Goal: Information Seeking & Learning: Learn about a topic

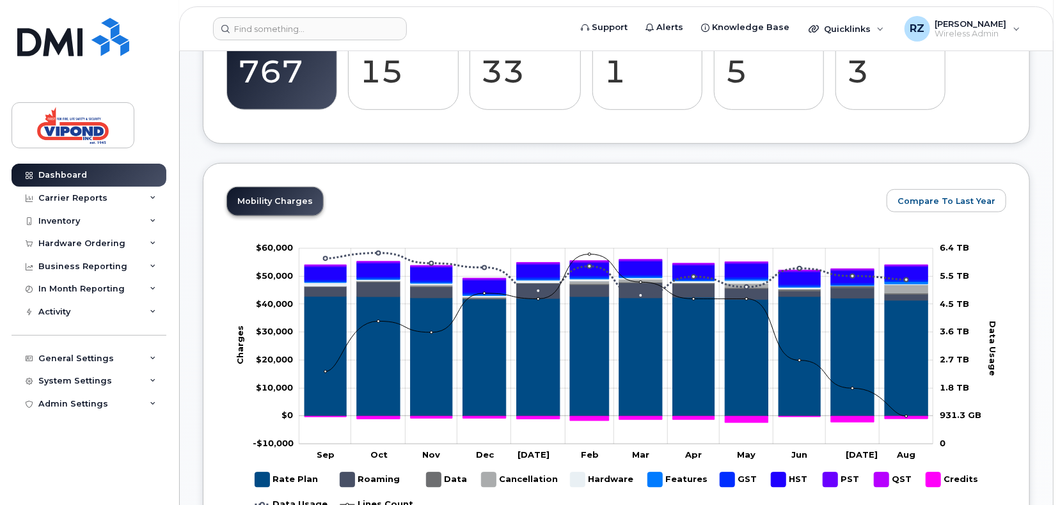
scroll to position [426, 0]
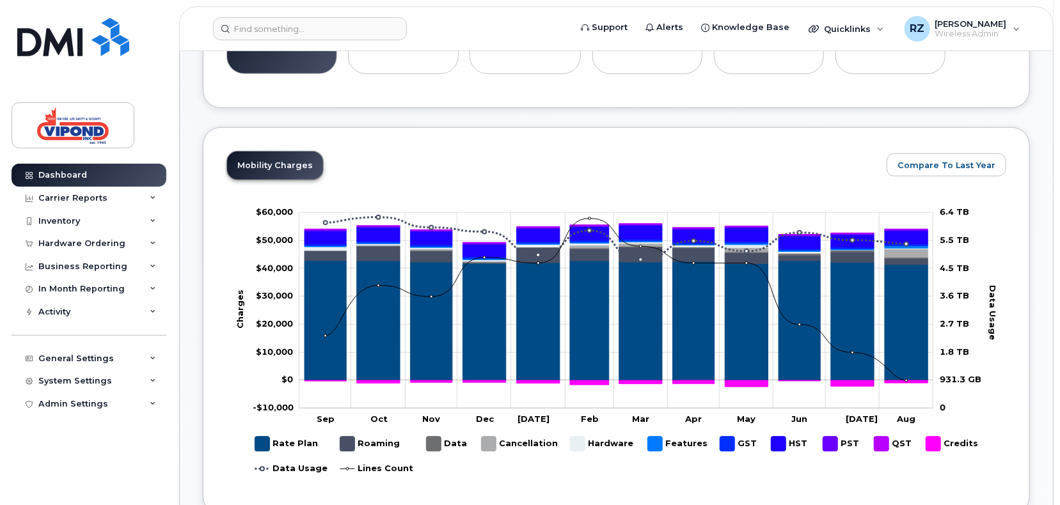
click at [393, 171] on div "Mobility Charges Compare To Last Year Zoom Out Charges -$10,000 -$30,000 -$20,0…" at bounding box center [615, 321] width 779 height 340
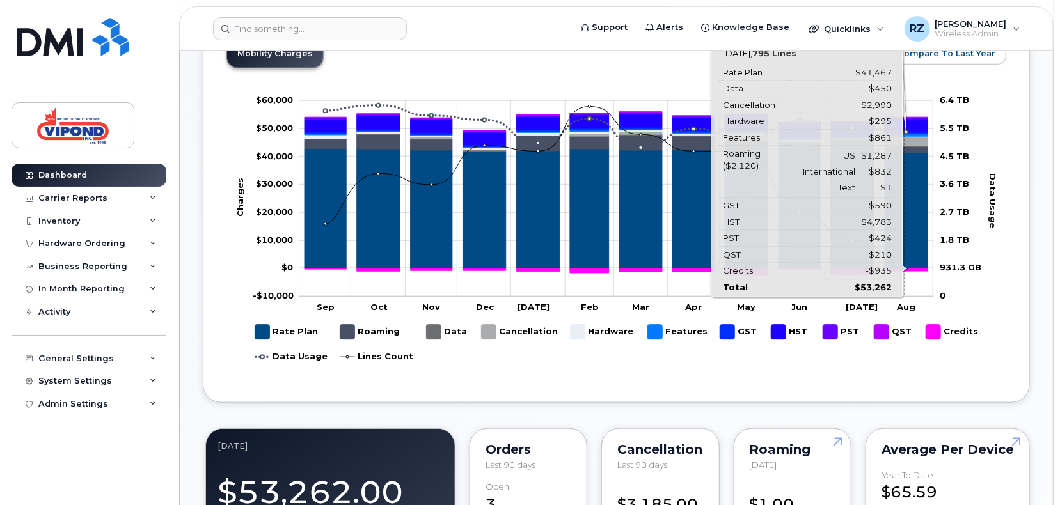
scroll to position [512, 0]
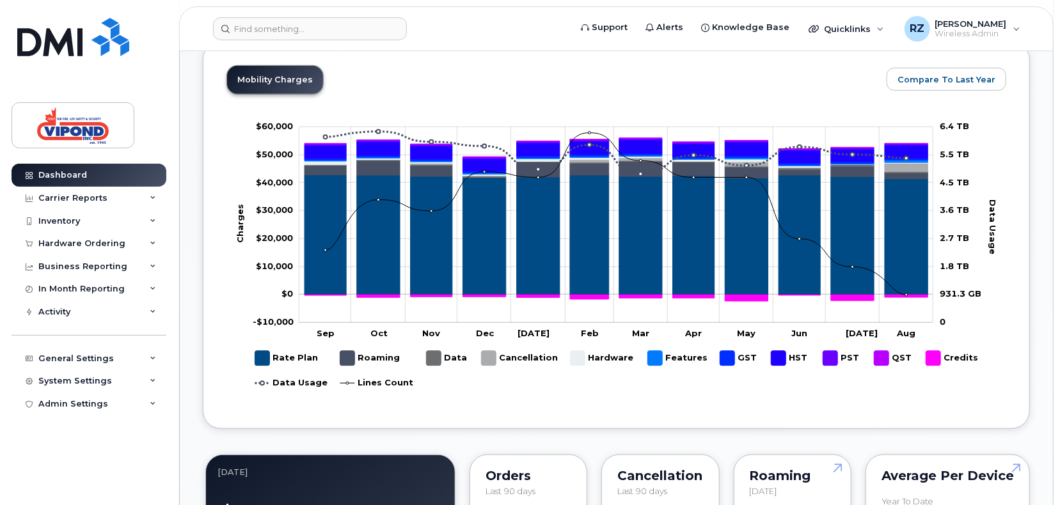
click at [591, 123] on rect at bounding box center [616, 262] width 780 height 288
click at [591, 65] on div "Mobility Charges Compare To Last Year Zoom Out Charges -$10,000 -$30,000 -$20,0…" at bounding box center [615, 235] width 779 height 340
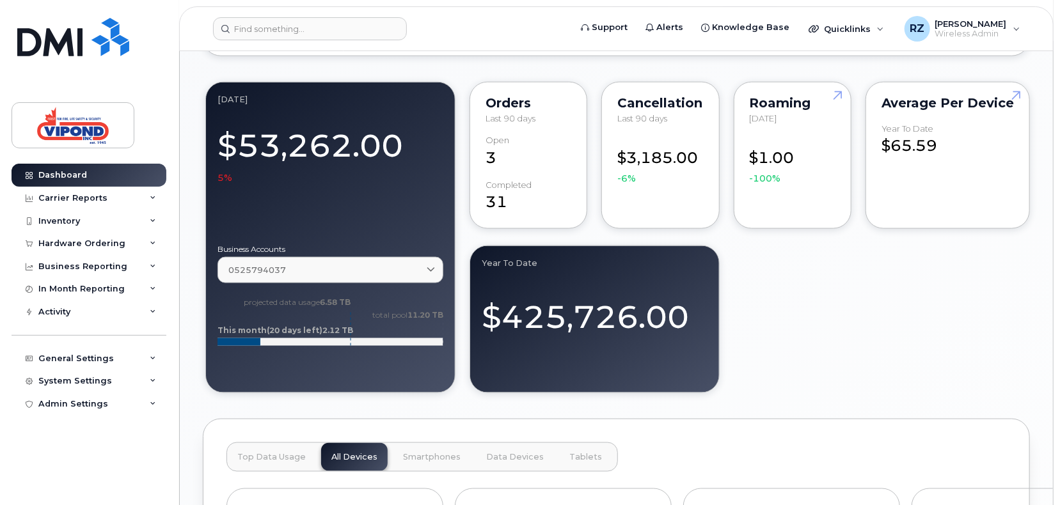
scroll to position [937, 0]
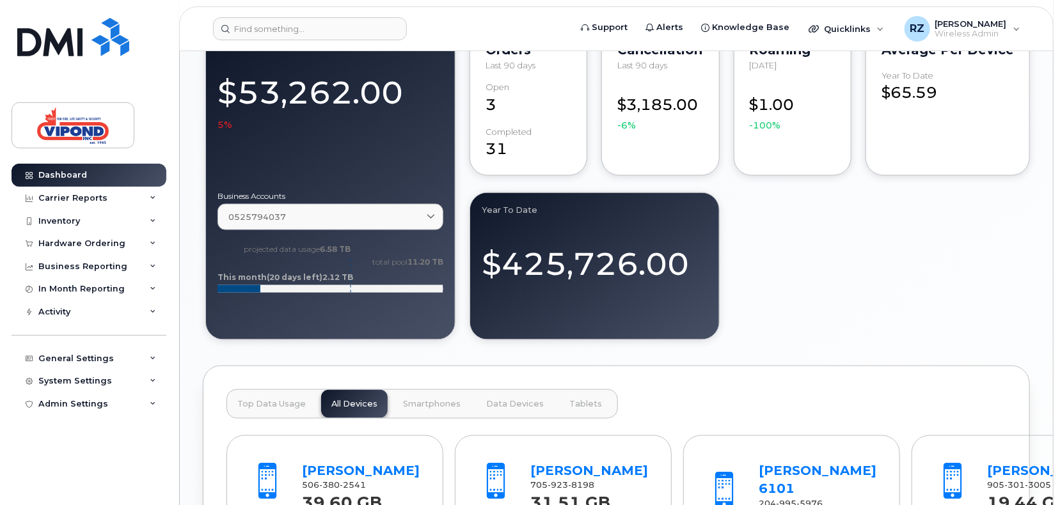
click at [591, 254] on div "August 2025 $53,262.00 5% Business Accounts 0525794037 0525794037 Data usage: 0…" at bounding box center [616, 184] width 827 height 316
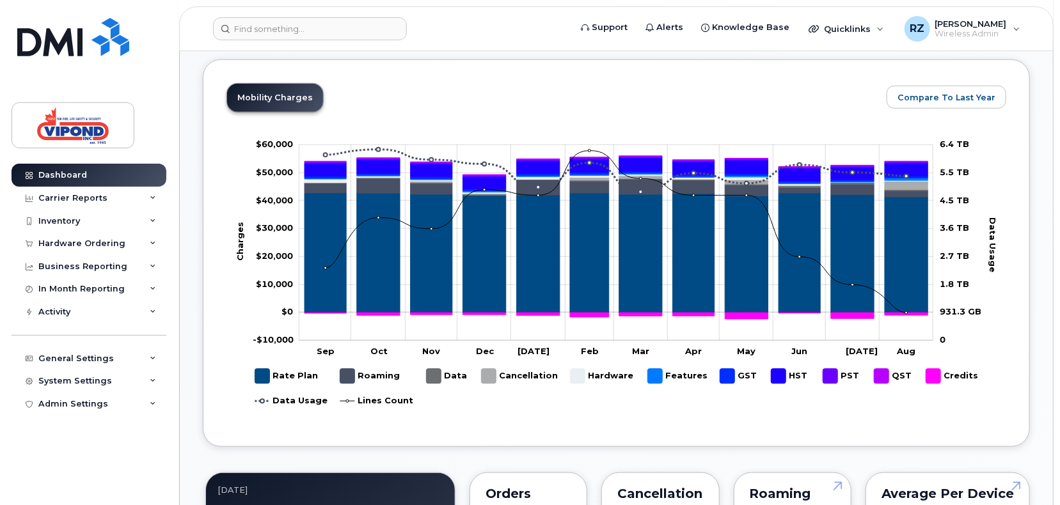
scroll to position [519, 0]
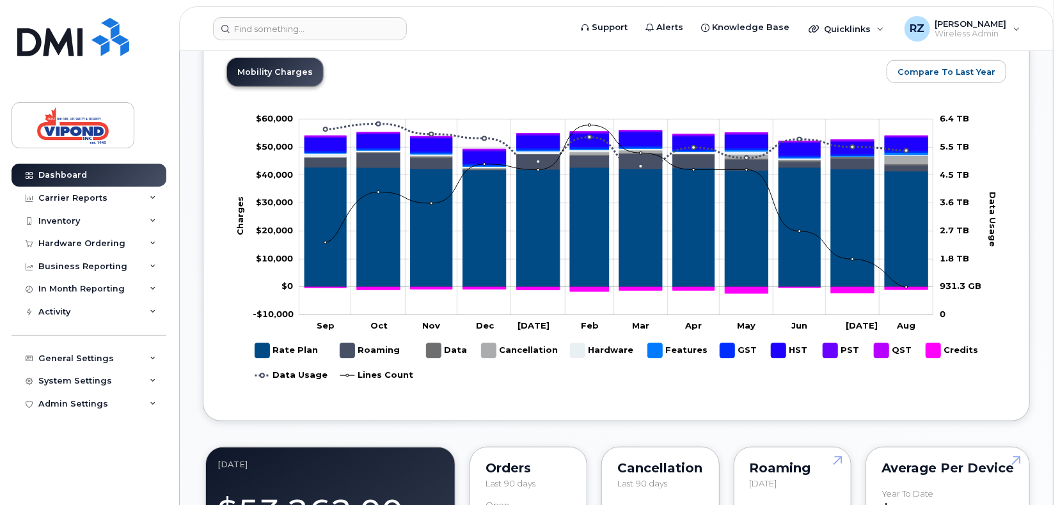
click at [506, 394] on rect at bounding box center [616, 254] width 780 height 288
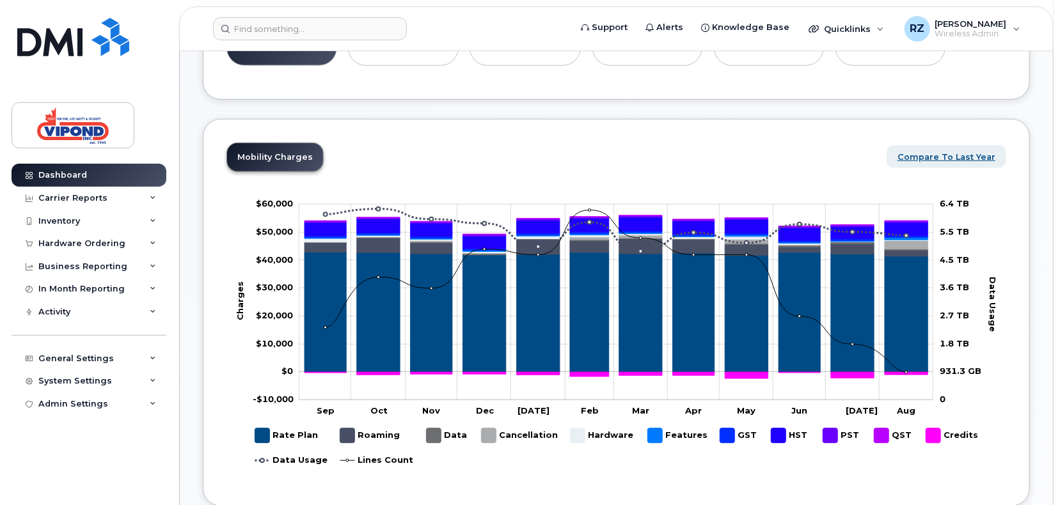
click at [591, 155] on span "Compare To Last Year" at bounding box center [946, 157] width 98 height 12
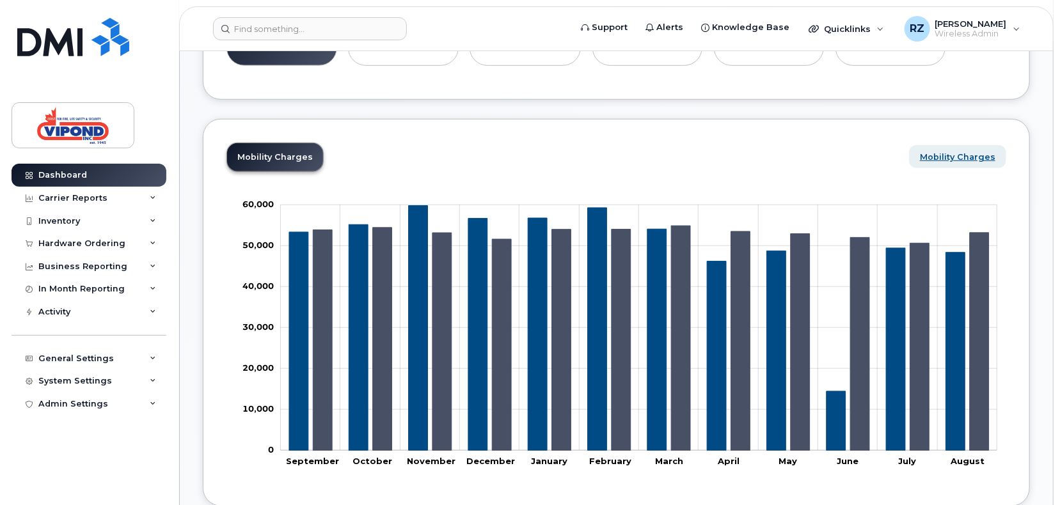
click at [591, 157] on span "Mobility Charges" at bounding box center [957, 157] width 75 height 12
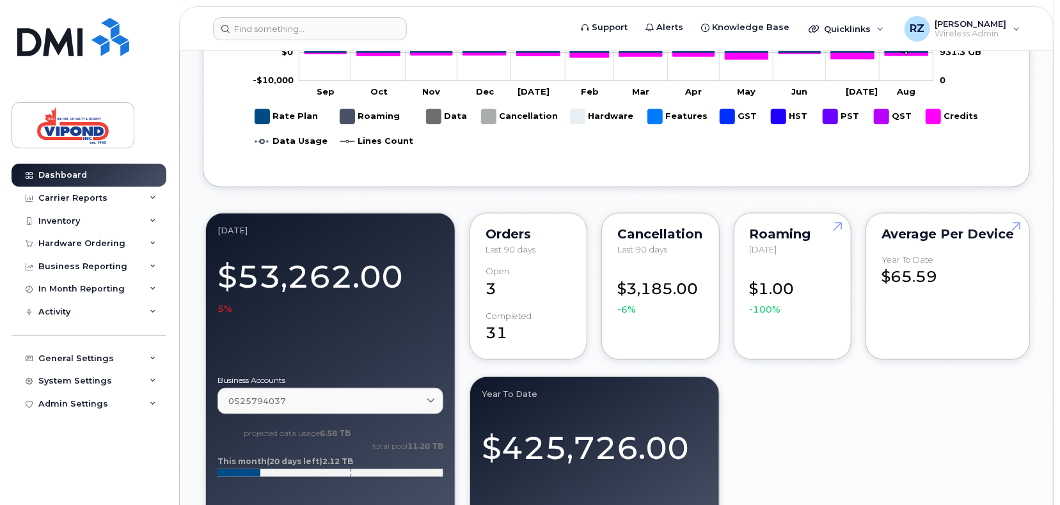
scroll to position [775, 0]
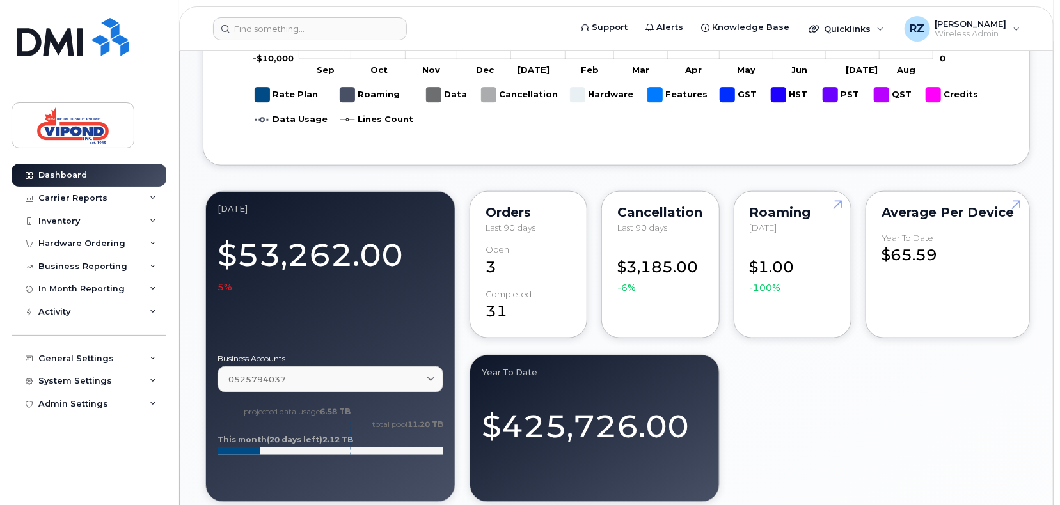
click at [591, 382] on div "Year to Date $425,726.00" at bounding box center [594, 428] width 250 height 147
click at [591, 361] on div "August 2025 $53,262.00 5% Business Accounts 0525794037 0525794037 Data usage: 0…" at bounding box center [616, 347] width 827 height 316
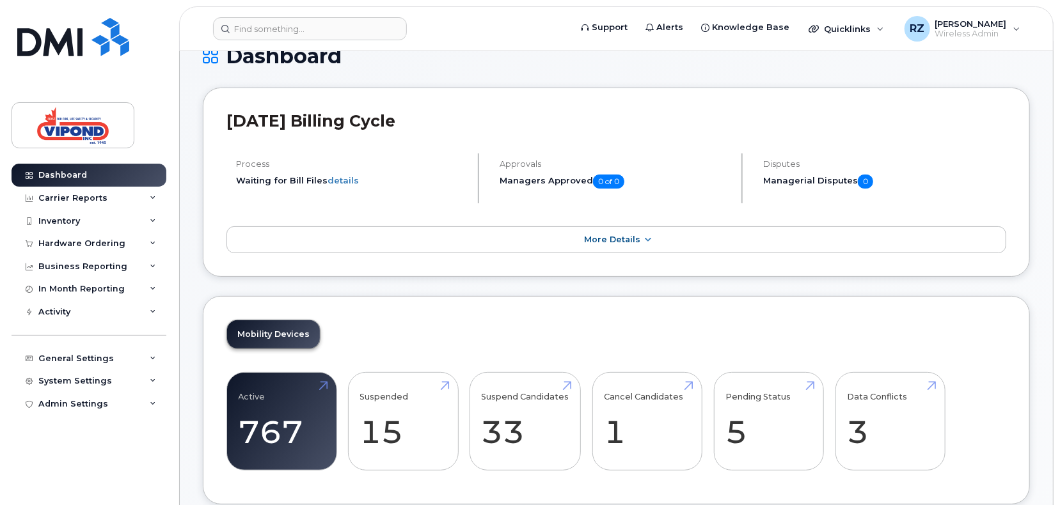
scroll to position [0, 0]
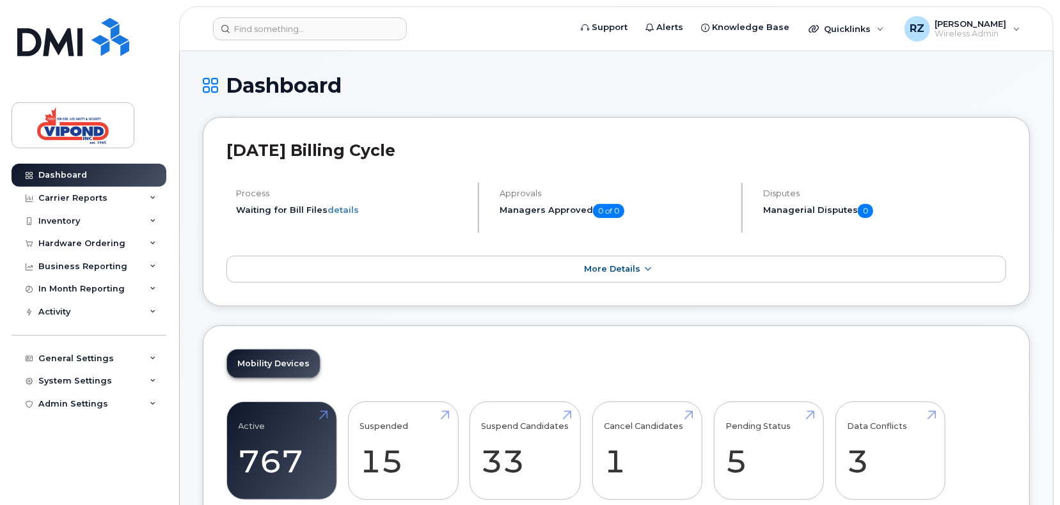
click at [209, 89] on icon at bounding box center [210, 85] width 15 height 22
click at [148, 200] on div "Carrier Reports" at bounding box center [89, 198] width 155 height 23
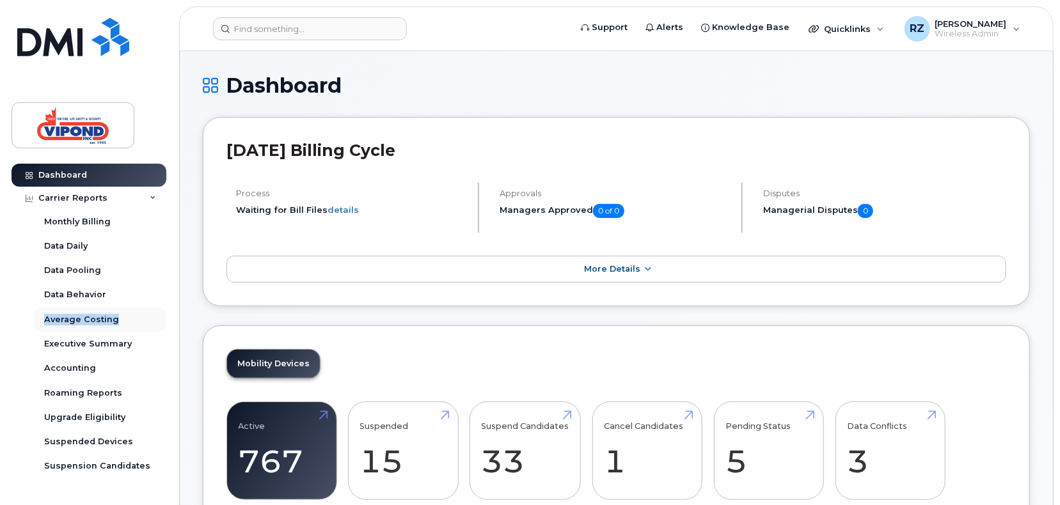
drag, startPoint x: 165, startPoint y: 300, endPoint x: 162, endPoint y: 308, distance: 8.3
click at [162, 308] on div "Monthly Billing Data Daily Data Pooling Data Behavior Average Costing Executive…" at bounding box center [102, 369] width 136 height 318
click at [100, 344] on div "Executive Summary" at bounding box center [88, 344] width 88 height 12
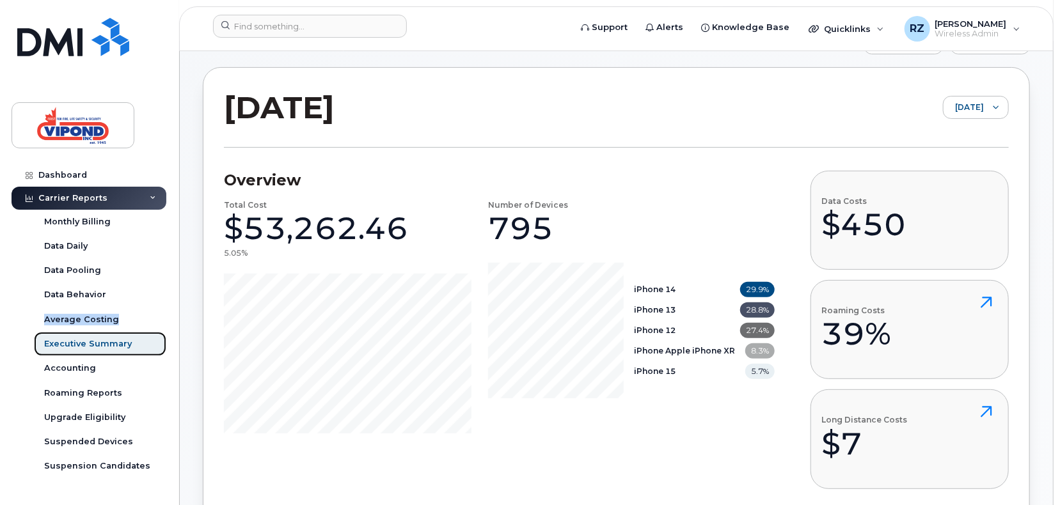
scroll to position [85, 0]
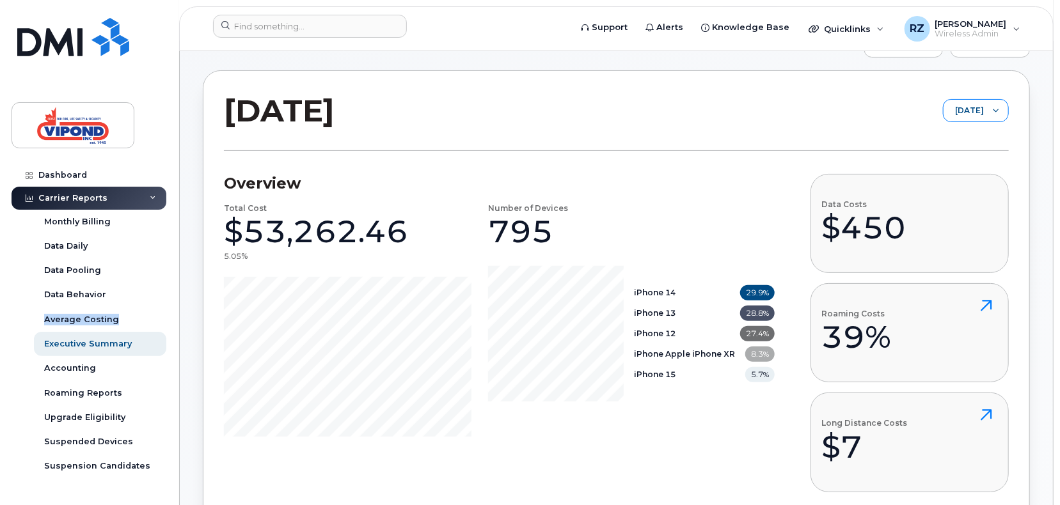
click at [591, 120] on div at bounding box center [995, 111] width 24 height 22
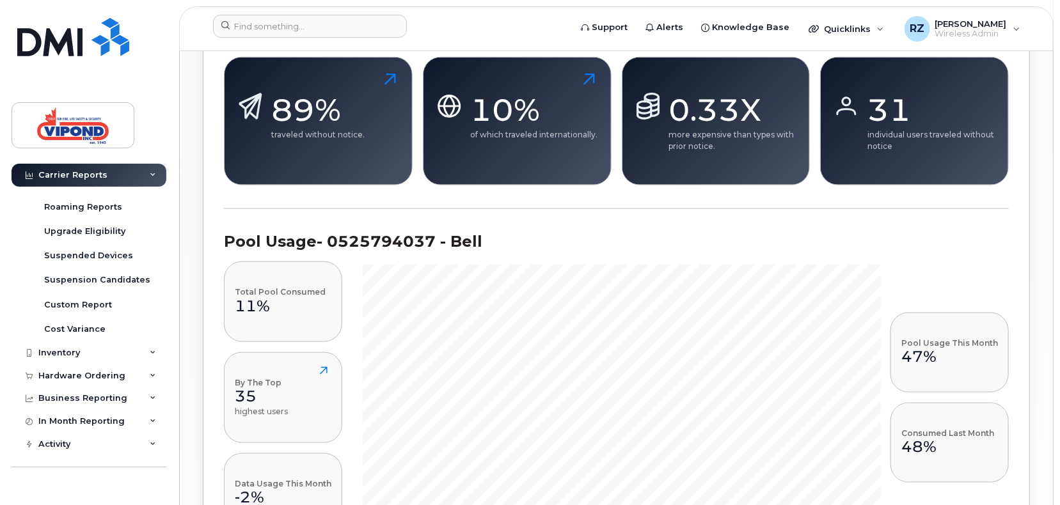
scroll to position [196, 0]
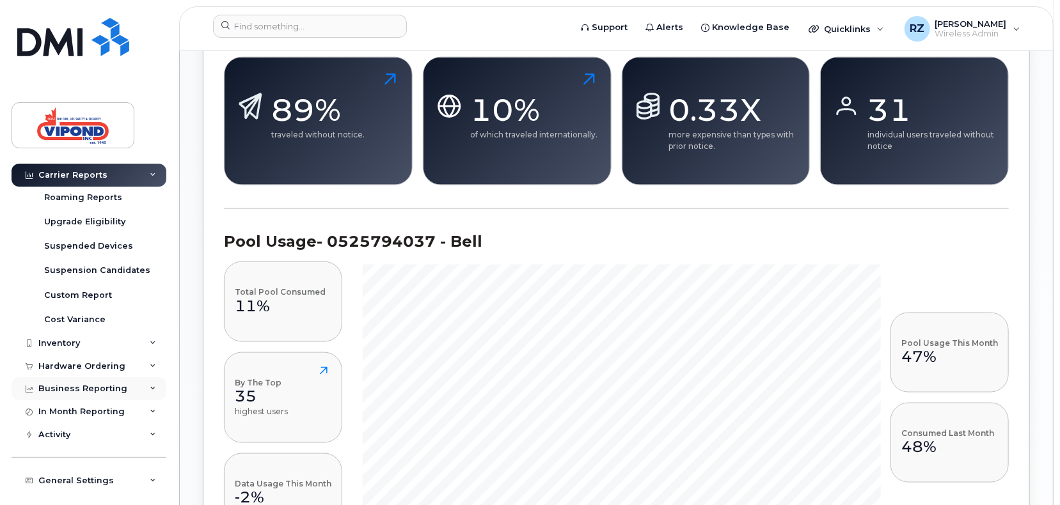
click at [118, 384] on div "Business Reporting" at bounding box center [82, 389] width 89 height 10
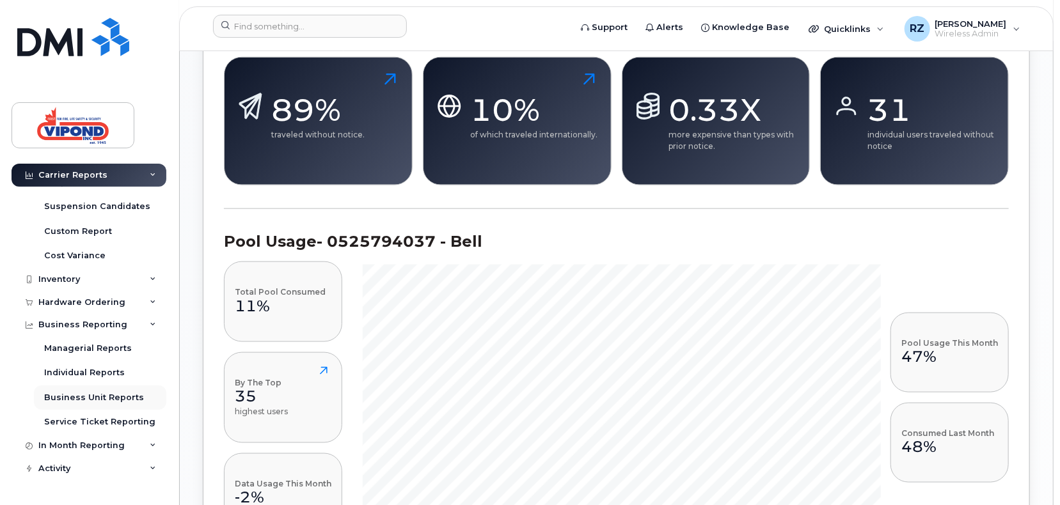
scroll to position [281, 0]
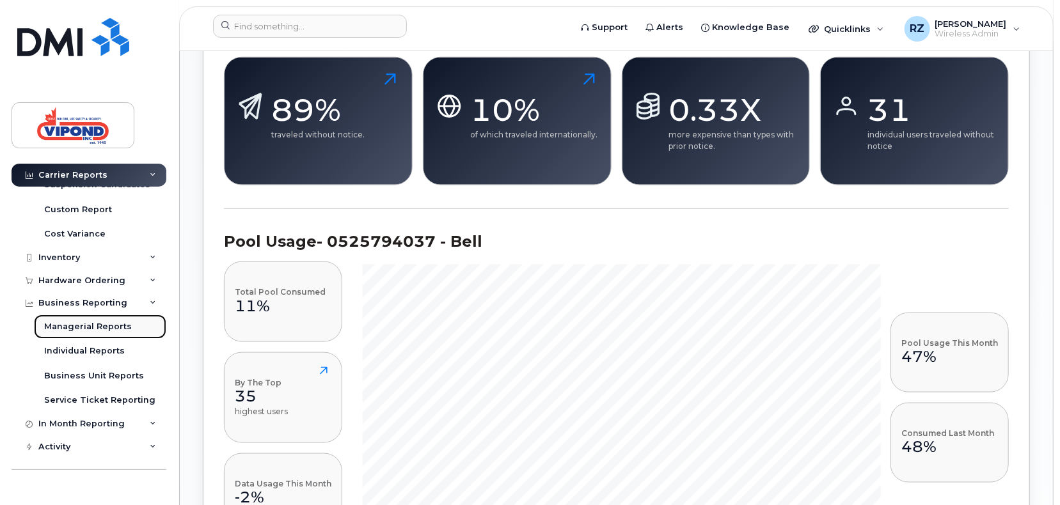
click at [111, 329] on div "Managerial Reports" at bounding box center [88, 327] width 88 height 12
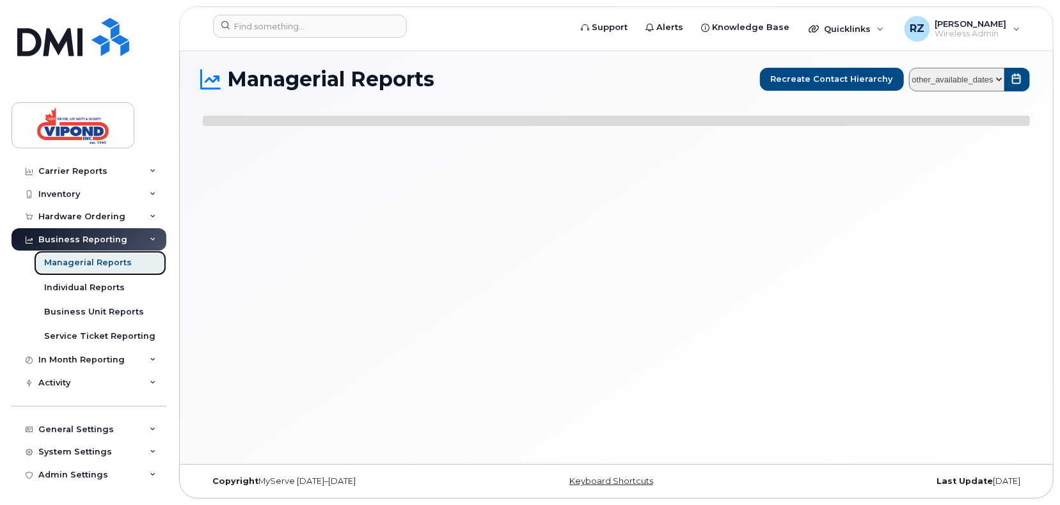
scroll to position [26, 0]
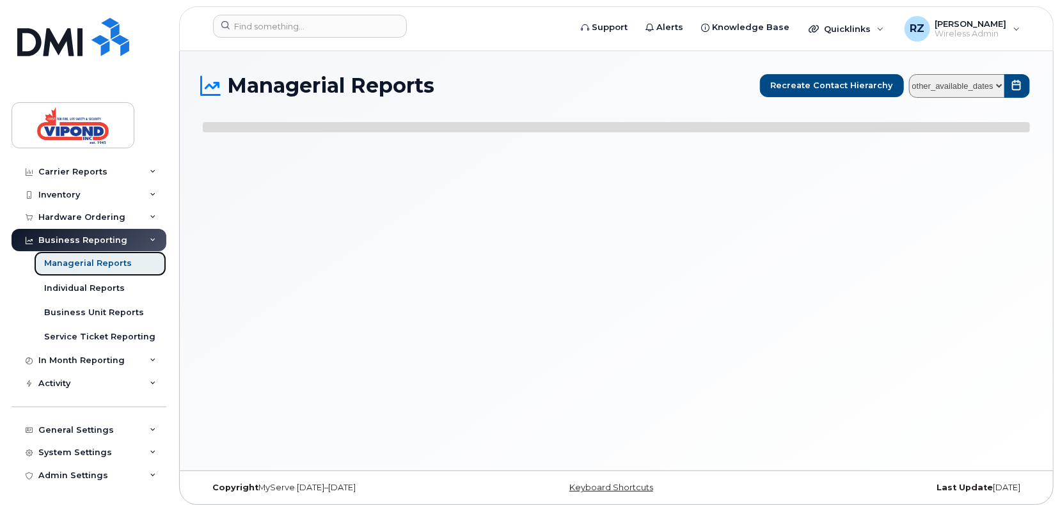
select select
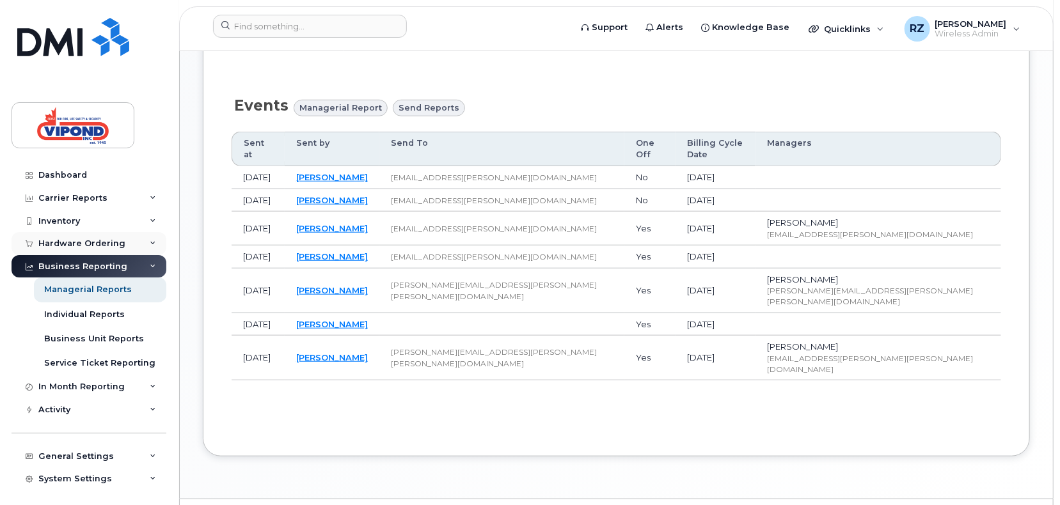
scroll to position [405, 0]
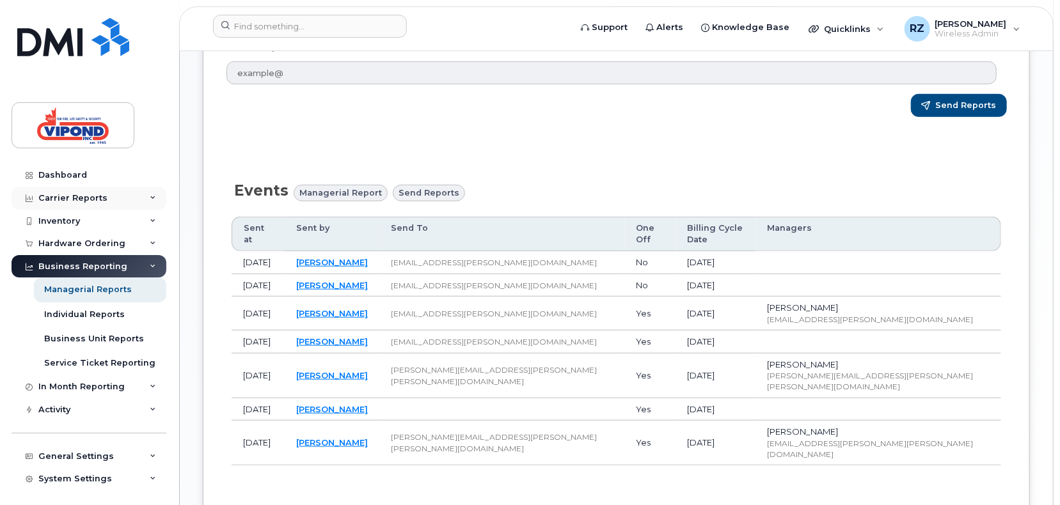
click at [150, 198] on icon at bounding box center [153, 198] width 6 height 6
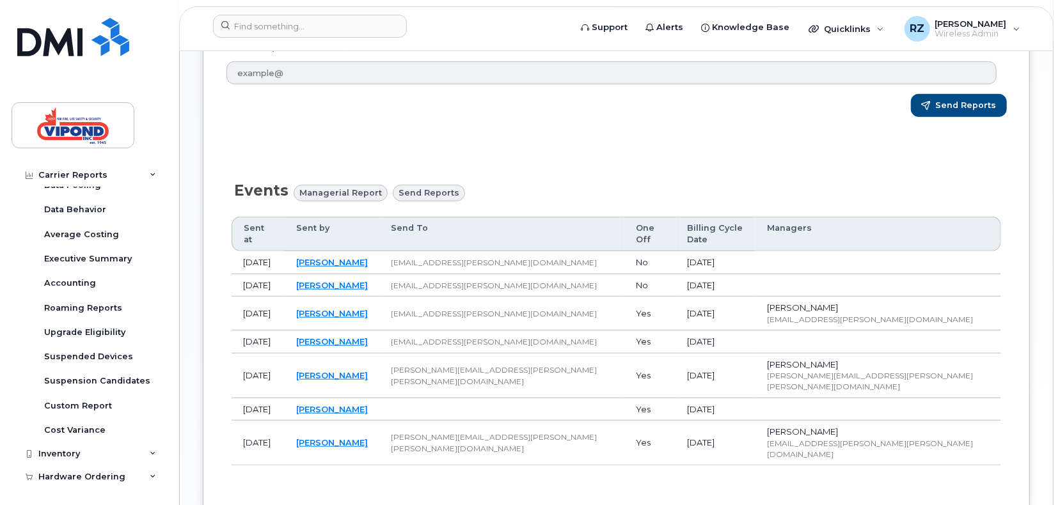
scroll to position [0, 0]
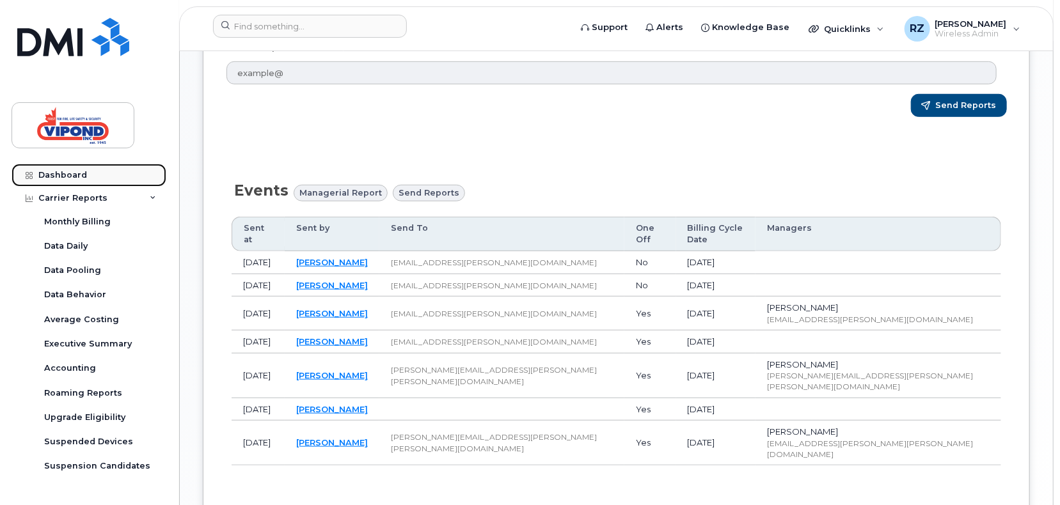
click at [84, 176] on div "Dashboard" at bounding box center [62, 175] width 49 height 10
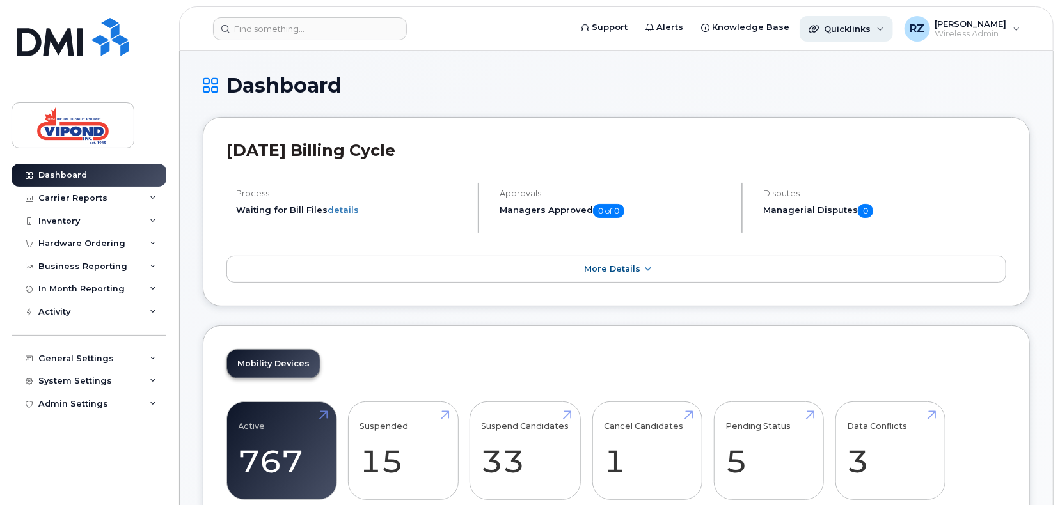
click at [879, 29] on div "Quicklinks" at bounding box center [845, 29] width 93 height 26
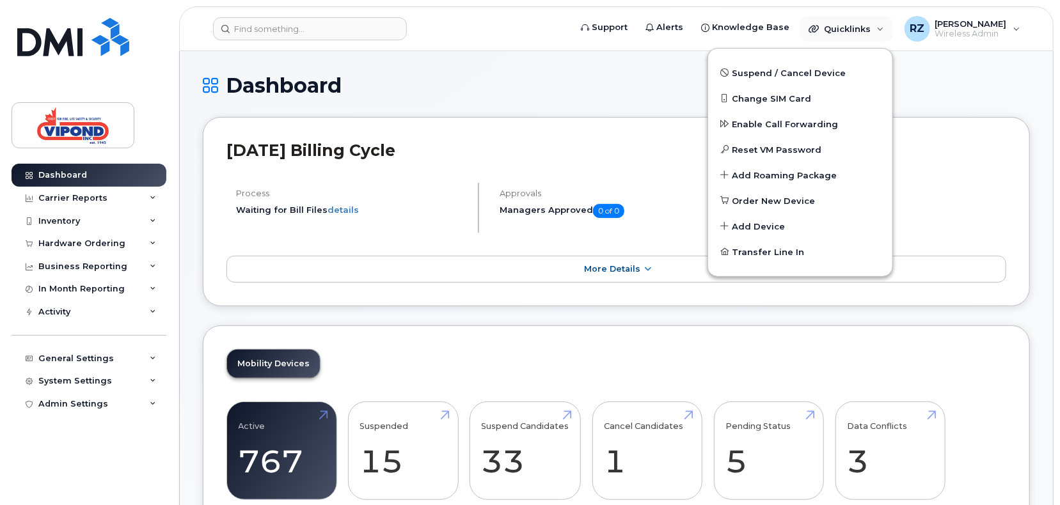
click at [637, 93] on h1 "Dashboard" at bounding box center [616, 85] width 827 height 22
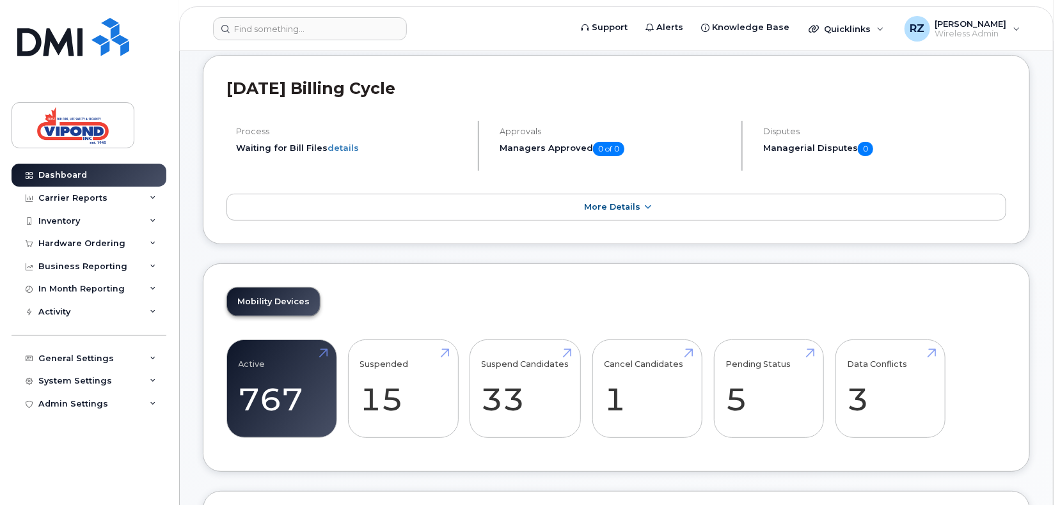
scroll to position [85, 0]
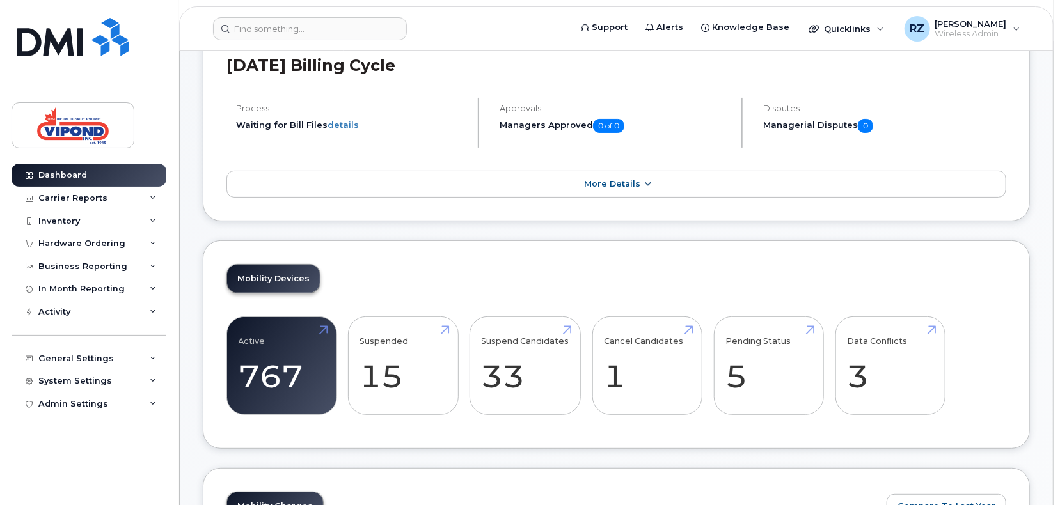
click at [555, 180] on link "More Details" at bounding box center [615, 184] width 779 height 27
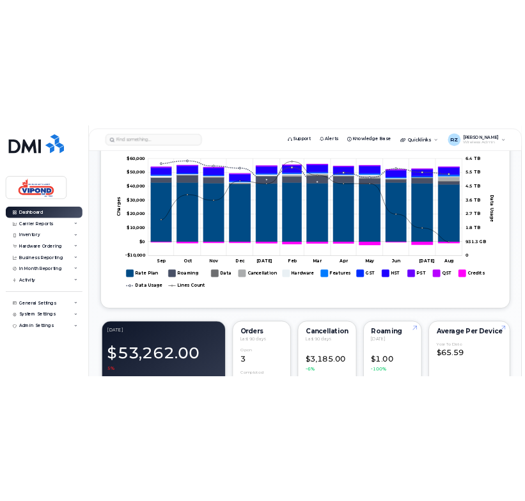
scroll to position [597, 0]
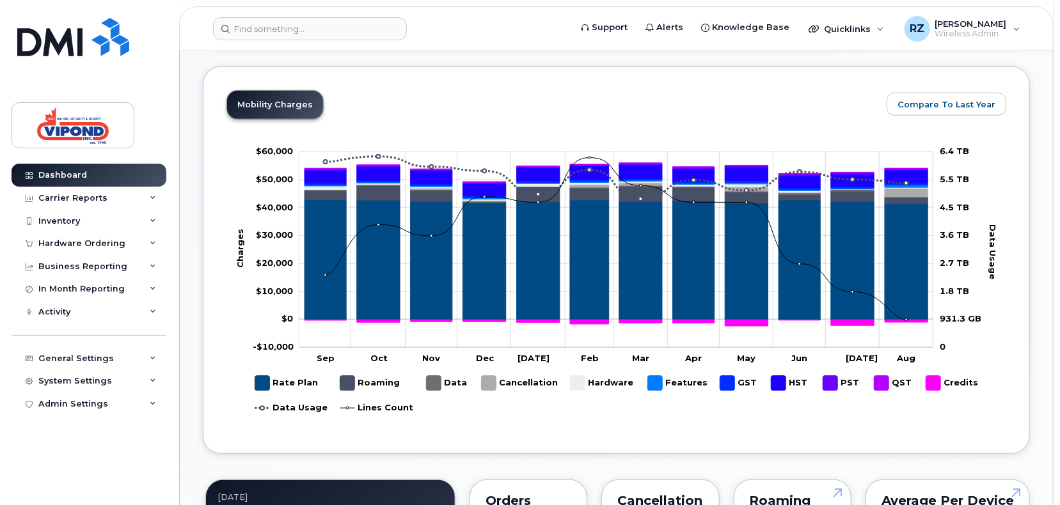
click at [414, 123] on div "Mobility Charges Compare To Last Year Zoom Out Charges -$10,000 -$30,000 -$20,0…" at bounding box center [615, 260] width 779 height 340
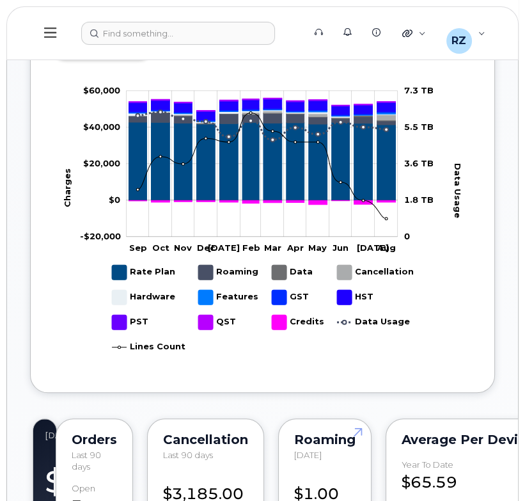
scroll to position [682, 0]
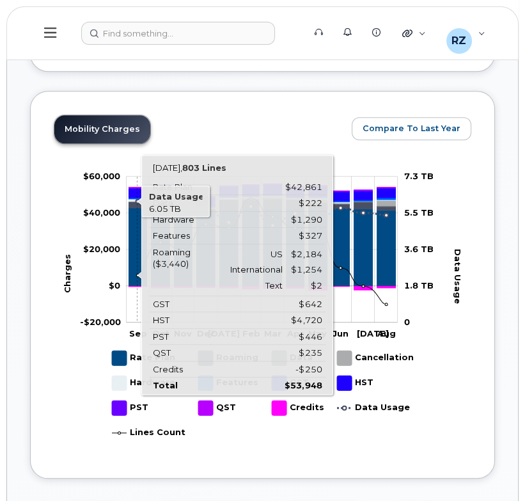
click at [136, 270] on icon "Rate Plan" at bounding box center [138, 247] width 18 height 78
click at [141, 241] on icon "Rate Plan" at bounding box center [138, 247] width 18 height 78
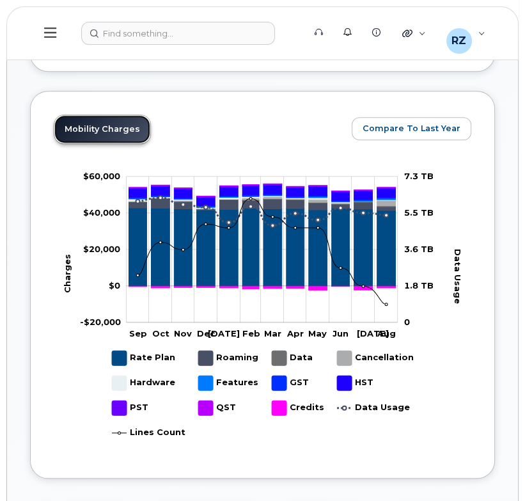
click at [125, 130] on link "Mobility Charges" at bounding box center [102, 129] width 96 height 28
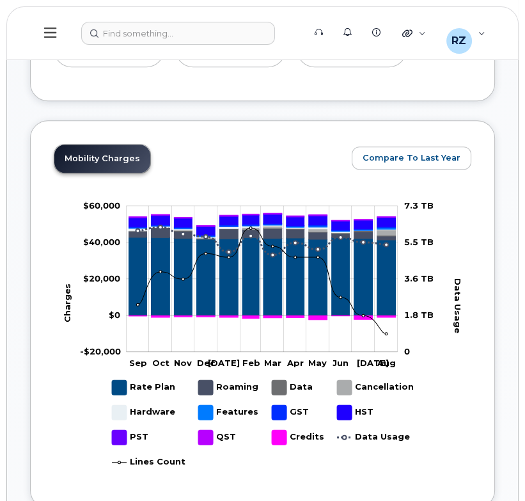
scroll to position [678, 0]
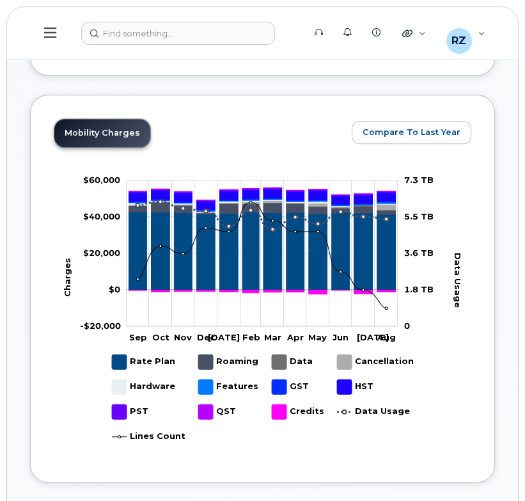
click at [123, 354] on rect "Legend" at bounding box center [143, 361] width 63 height 25
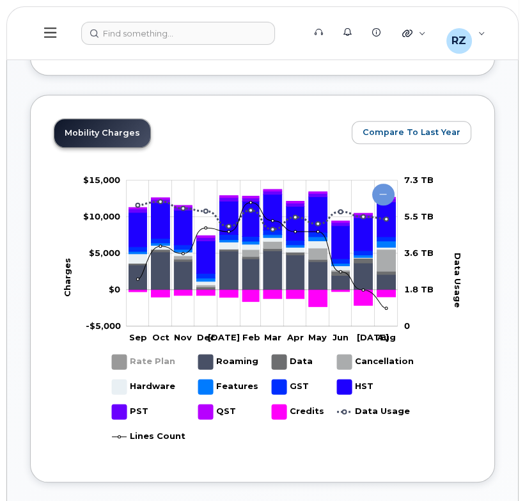
click at [123, 361] on rect "Legend" at bounding box center [143, 361] width 63 height 25
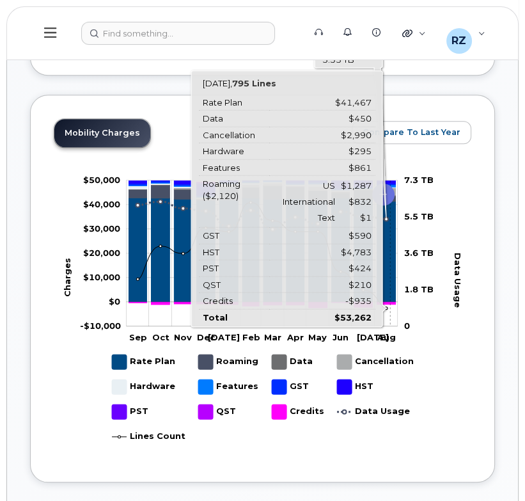
click at [389, 193] on icon "Chart" at bounding box center [383, 195] width 22 height 22
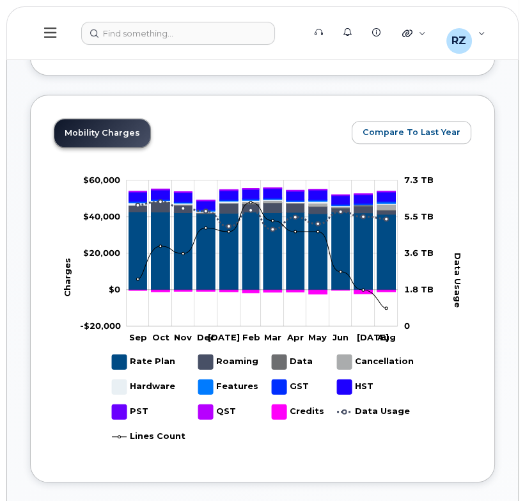
click at [462, 210] on rect at bounding box center [263, 315] width 418 height 288
click at [116, 387] on rect "Legend" at bounding box center [144, 386] width 65 height 25
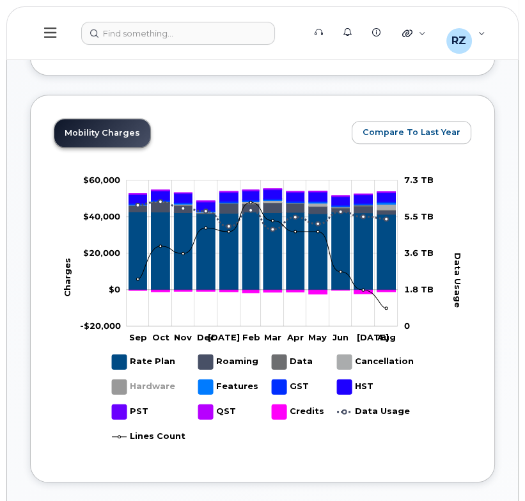
click at [116, 387] on rect "Legend" at bounding box center [144, 386] width 65 height 25
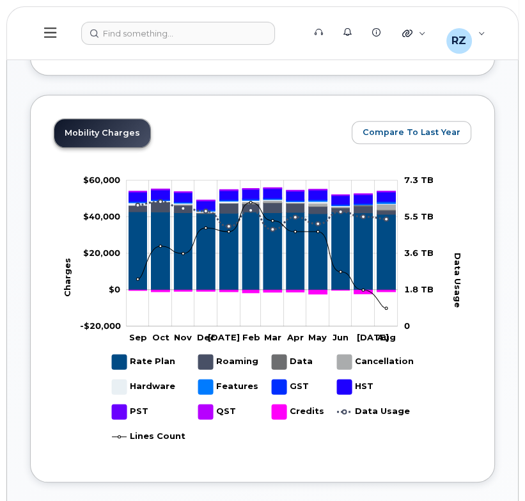
click at [286, 411] on rect "Legend" at bounding box center [298, 411] width 52 height 25
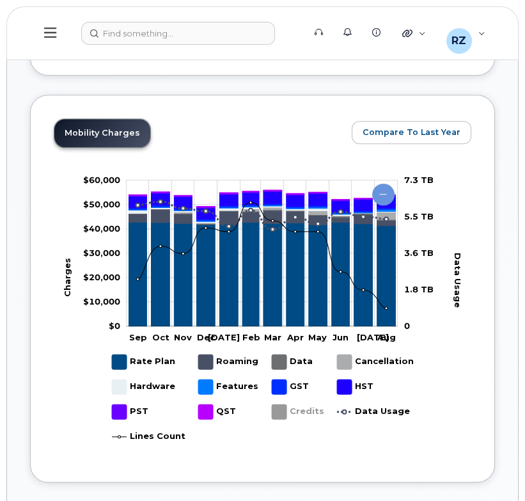
click at [285, 411] on rect "Legend" at bounding box center [298, 411] width 52 height 25
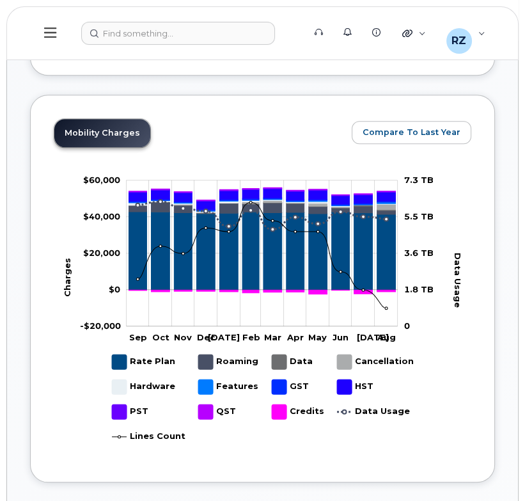
click at [285, 411] on rect "Legend" at bounding box center [298, 411] width 52 height 25
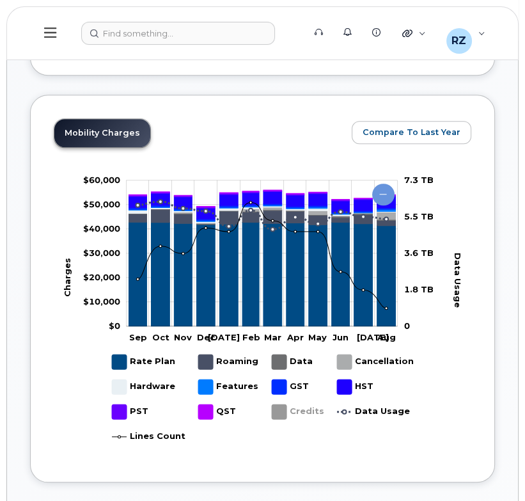
click at [285, 411] on rect "Legend" at bounding box center [298, 411] width 52 height 25
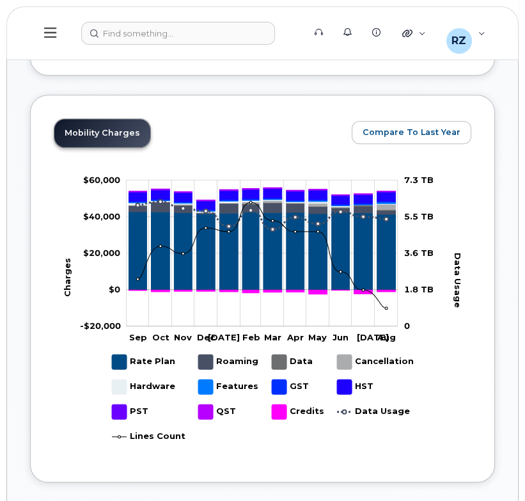
click at [280, 408] on rect "Legend" at bounding box center [298, 411] width 52 height 25
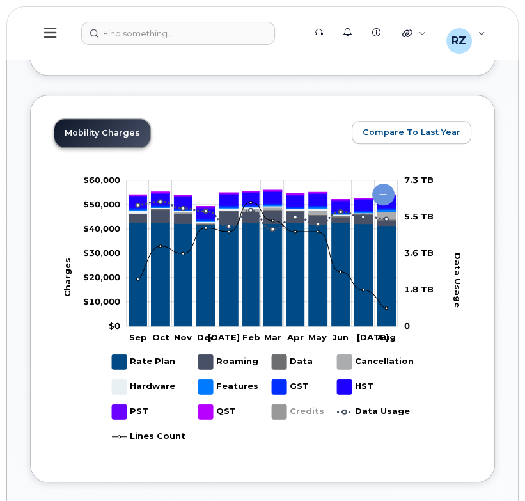
click at [279, 413] on rect "Legend" at bounding box center [298, 411] width 52 height 25
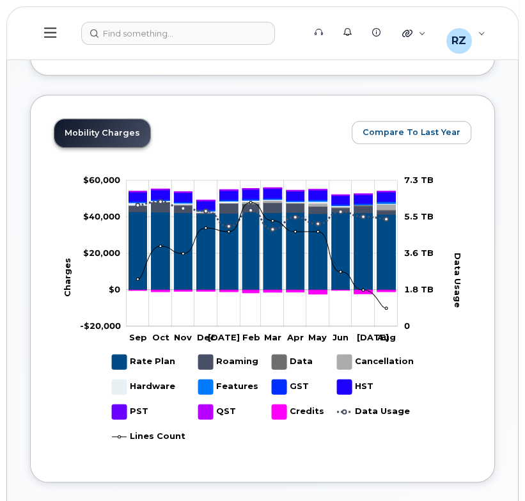
click at [143, 436] on rect "Legend" at bounding box center [149, 436] width 74 height 25
click at [372, 411] on rect "Legend" at bounding box center [373, 411] width 72 height 25
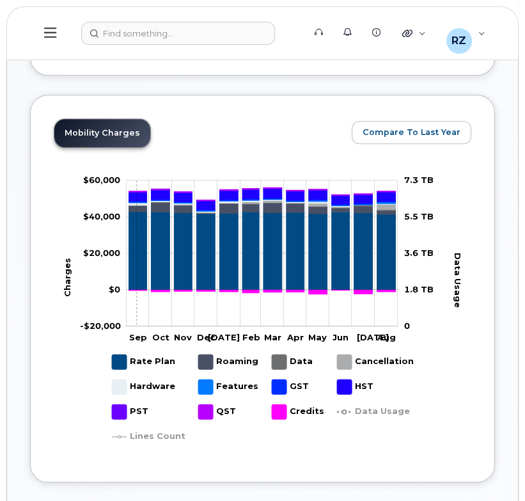
click at [136, 240] on icon "Rate Plan" at bounding box center [138, 251] width 18 height 78
click at [129, 435] on rect "Legend" at bounding box center [149, 436] width 74 height 25
drag, startPoint x: 470, startPoint y: 354, endPoint x: 151, endPoint y: 272, distance: 329.6
click at [470, 354] on rect at bounding box center [263, 315] width 418 height 288
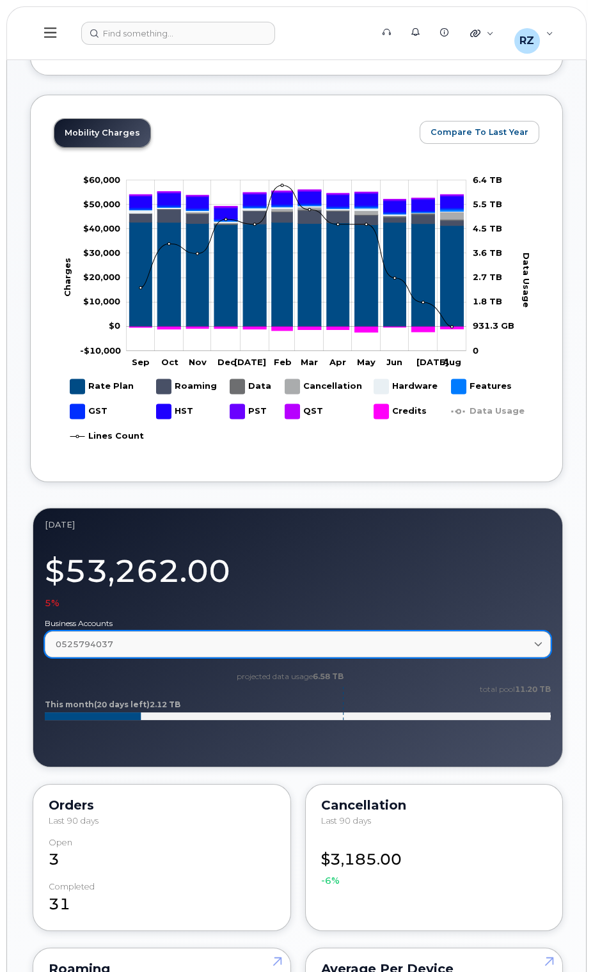
click at [496, 505] on div "0525794037" at bounding box center [298, 644] width 484 height 12
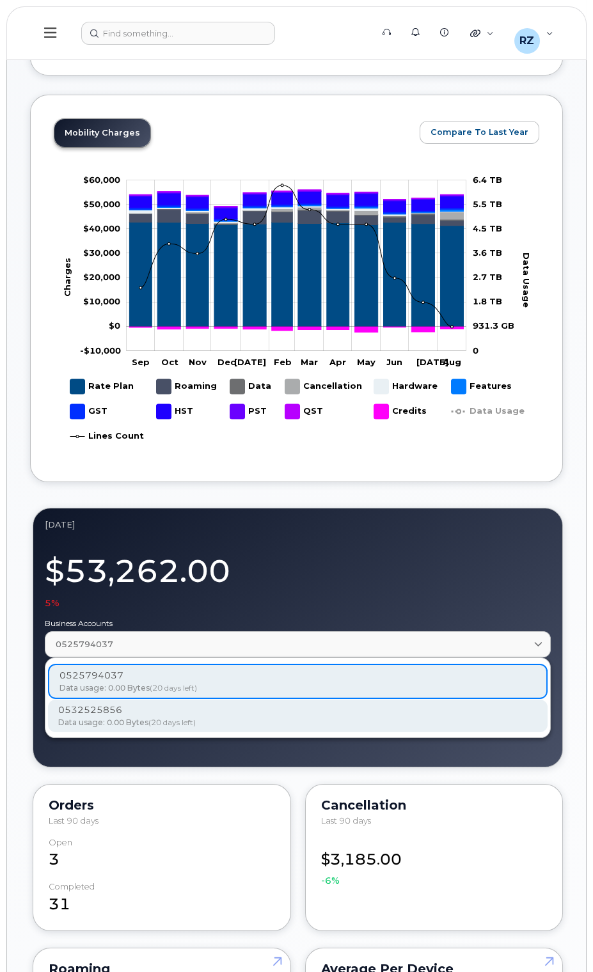
click at [422, 505] on div "0532525856" at bounding box center [297, 709] width 479 height 13
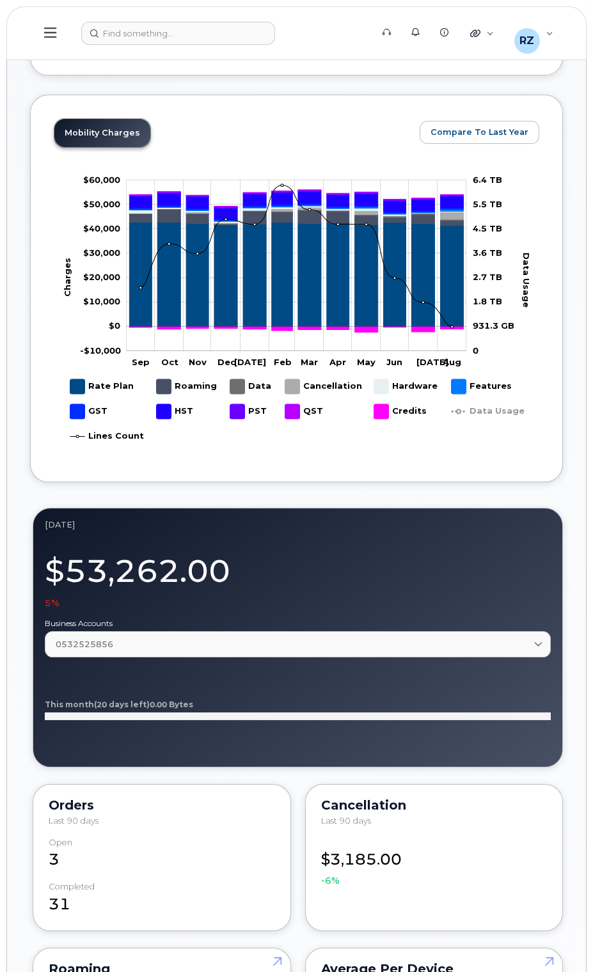
click at [419, 505] on div "$53,262.00 5%" at bounding box center [298, 577] width 506 height 64
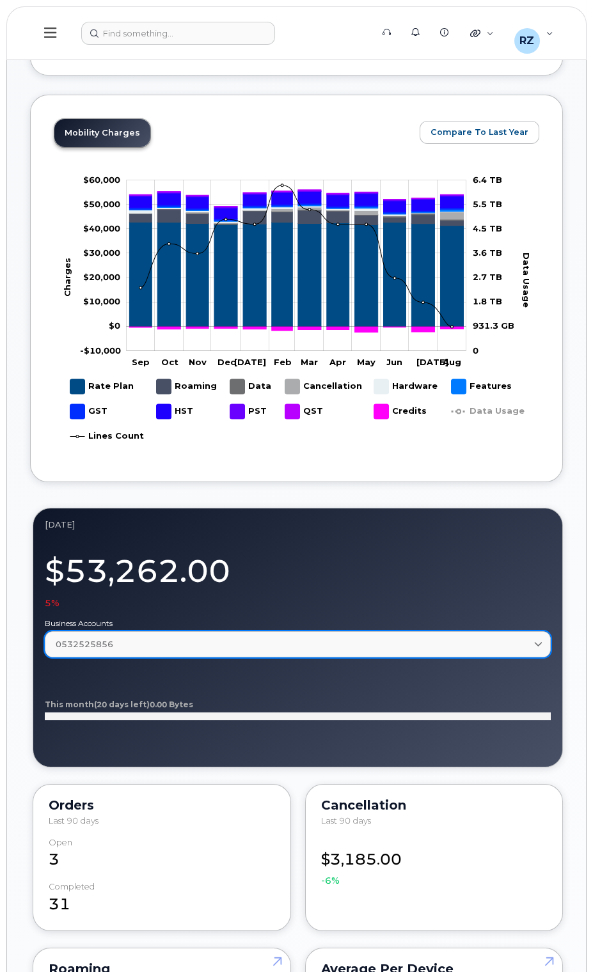
click at [411, 505] on link "0532525856" at bounding box center [298, 644] width 506 height 26
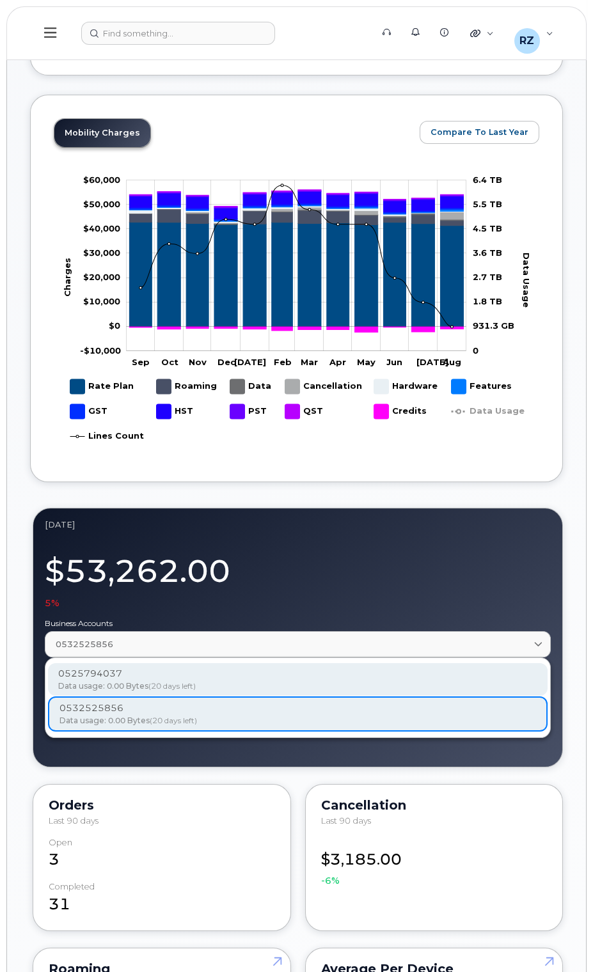
click at [352, 505] on div "0525794037" at bounding box center [297, 673] width 479 height 13
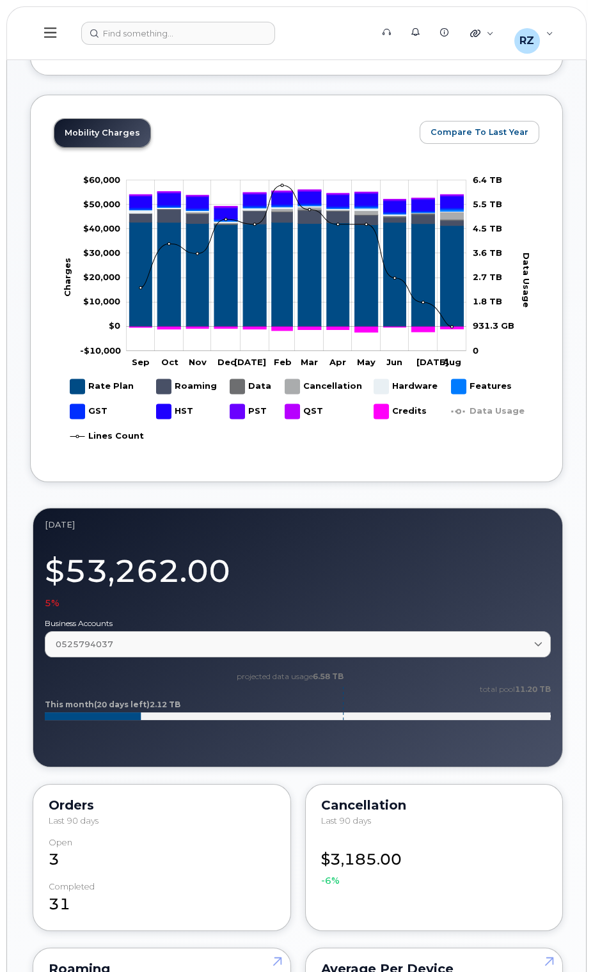
scroll to position [422, 0]
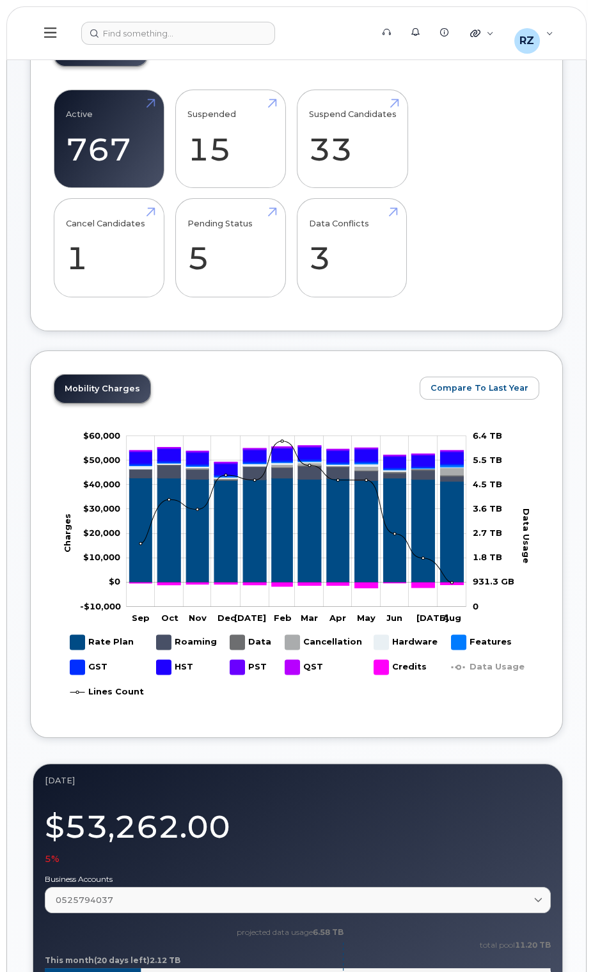
click at [380, 370] on div "Mobility Charges Compare To Last Year Zoom Out Charges -$10,000 -$30,000 -$20,0…" at bounding box center [296, 543] width 533 height 387
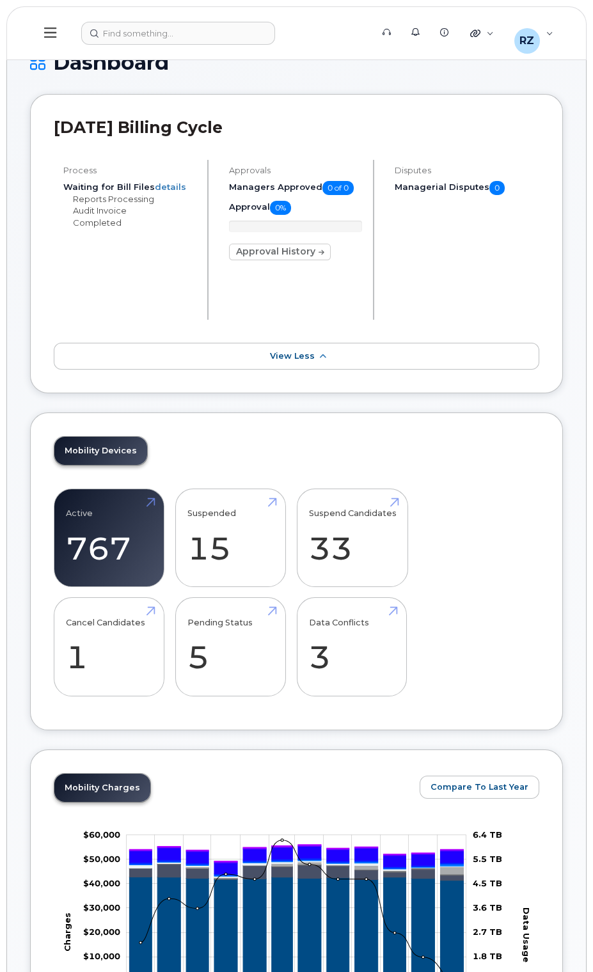
scroll to position [0, 0]
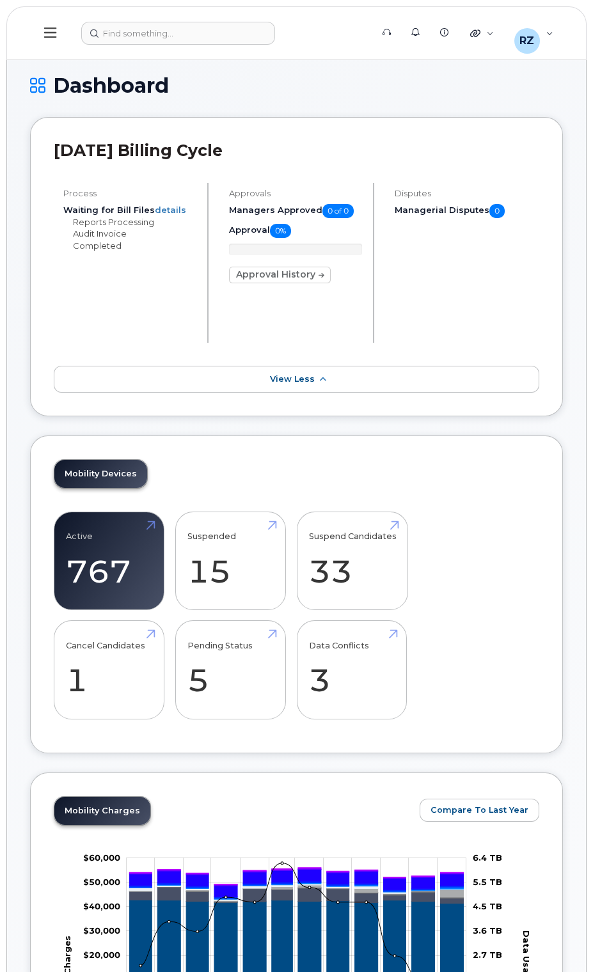
click at [45, 42] on button at bounding box center [50, 33] width 41 height 37
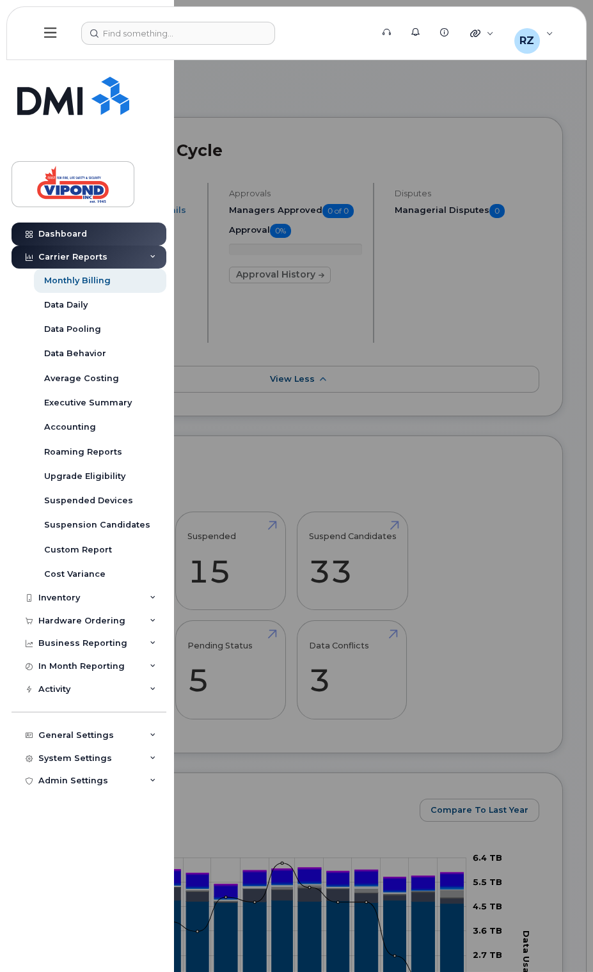
click at [111, 257] on div "Carrier Reports" at bounding box center [89, 257] width 155 height 23
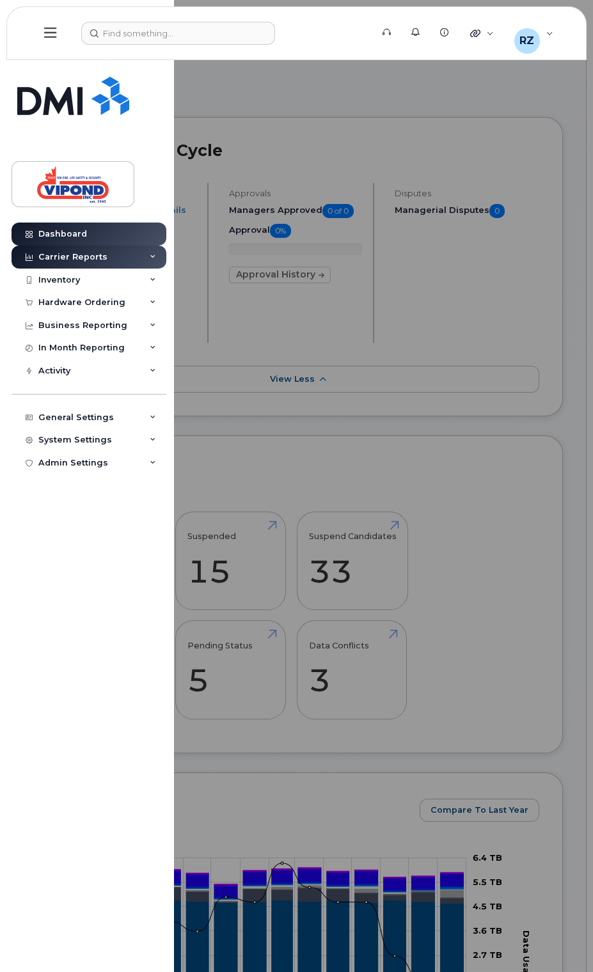
click at [111, 257] on div "Carrier Reports" at bounding box center [89, 257] width 155 height 23
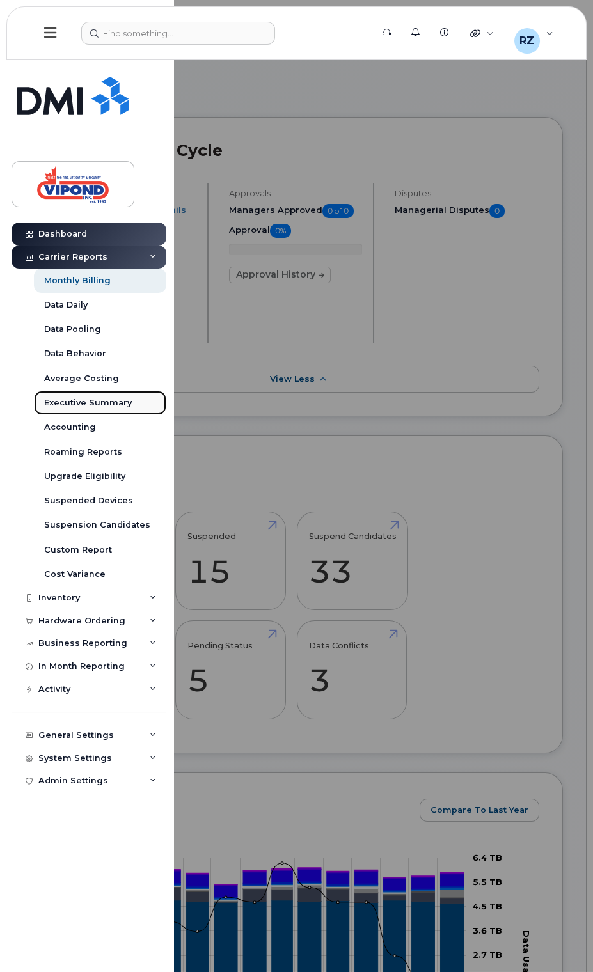
click at [104, 402] on div "Executive Summary" at bounding box center [88, 403] width 88 height 12
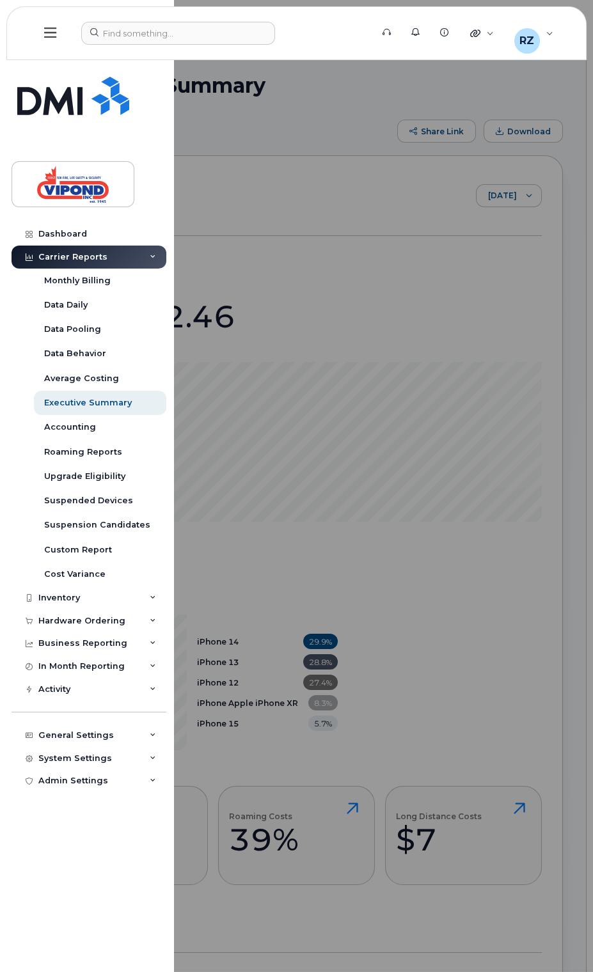
click at [395, 271] on div at bounding box center [296, 486] width 593 height 972
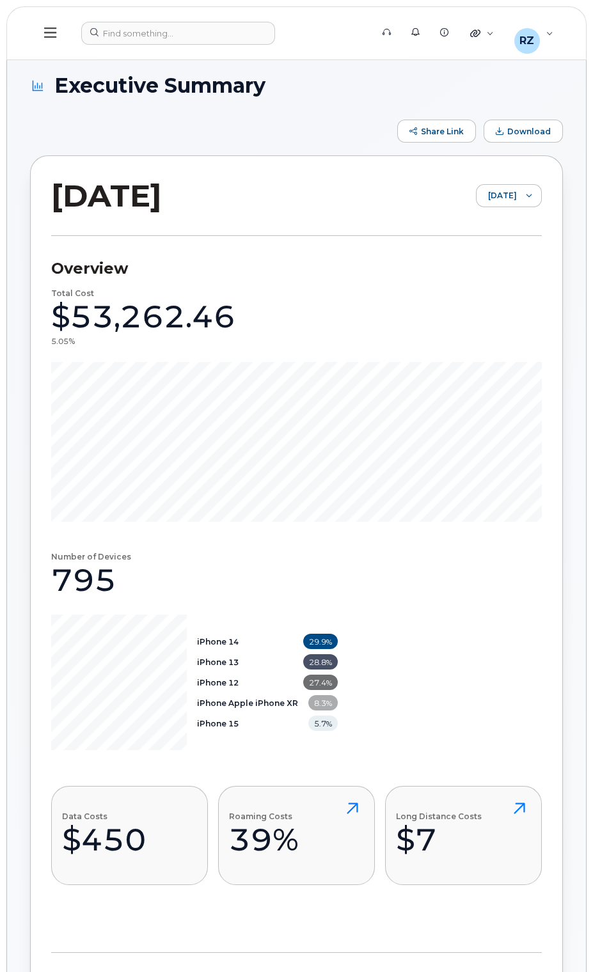
click at [407, 505] on div "Overview Total Cost $53,262.46 5.05% Number of Devices 795 iPhone 14 29.9% iPho…" at bounding box center [296, 857] width 490 height 143
click at [502, 204] on span "[DATE]" at bounding box center [496, 196] width 40 height 23
click at [494, 249] on span "July 2025" at bounding box center [479, 245] width 27 height 12
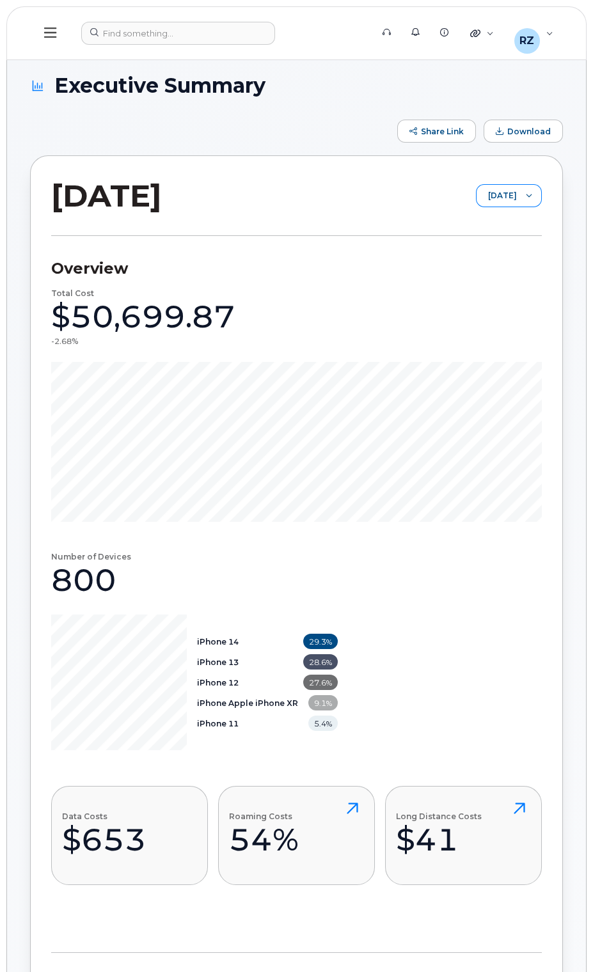
click at [495, 205] on span "July 2025" at bounding box center [496, 196] width 40 height 23
click at [501, 270] on span "June 2025" at bounding box center [492, 268] width 27 height 12
click at [417, 256] on section "Overview Total Cost $52,094.06 -1.71% Number of Devices 805 iPhone 14 29.1% iPh…" at bounding box center [296, 594] width 490 height 717
click at [50, 35] on icon at bounding box center [50, 33] width 12 height 14
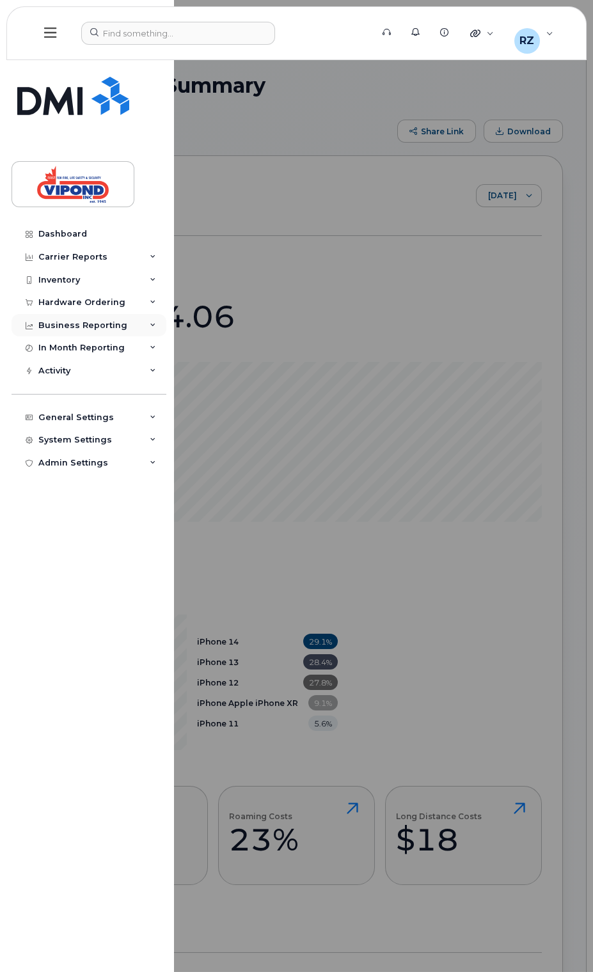
click at [108, 330] on div "Business Reporting" at bounding box center [89, 325] width 155 height 23
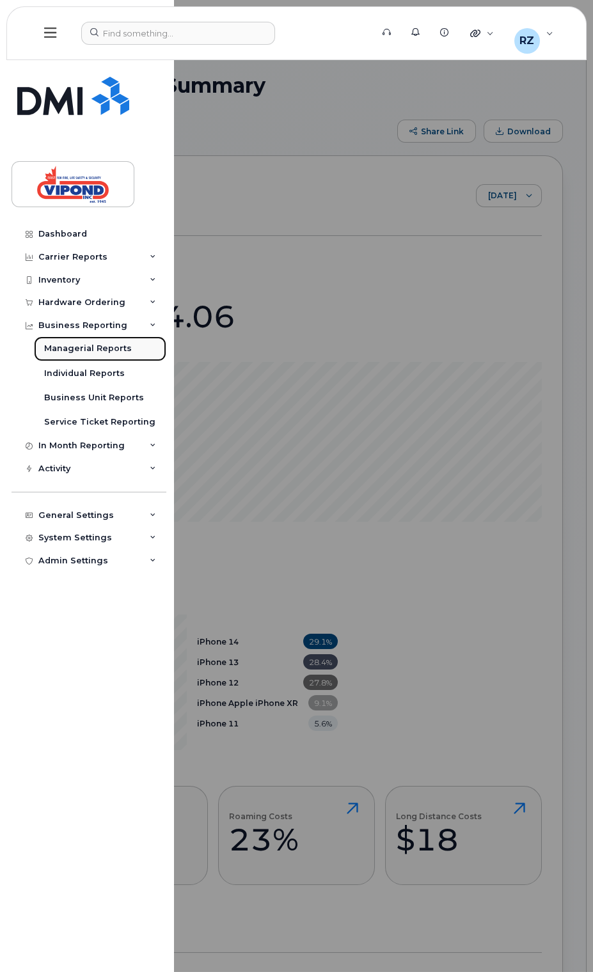
click at [93, 350] on div "Managerial Reports" at bounding box center [88, 349] width 88 height 12
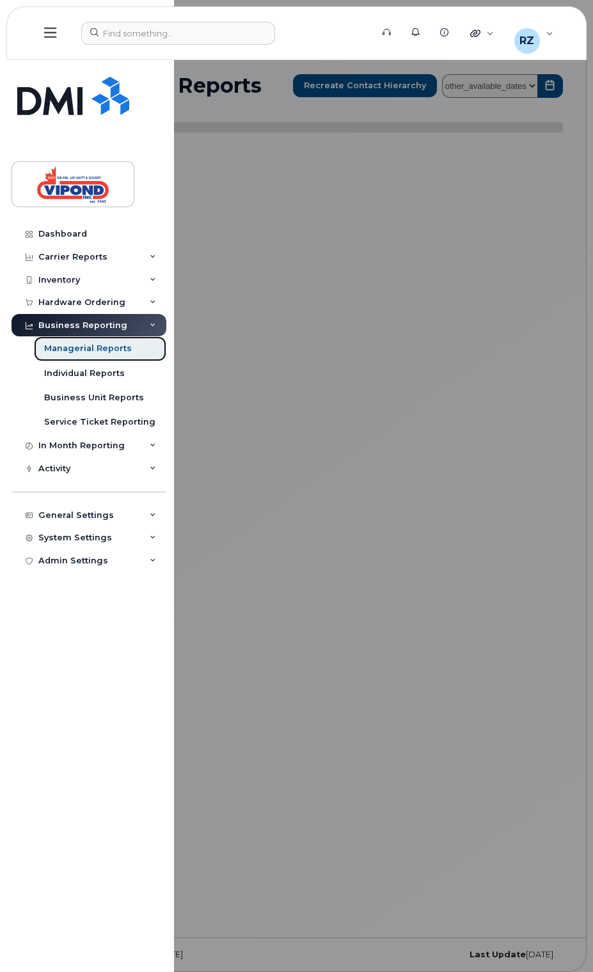
select select
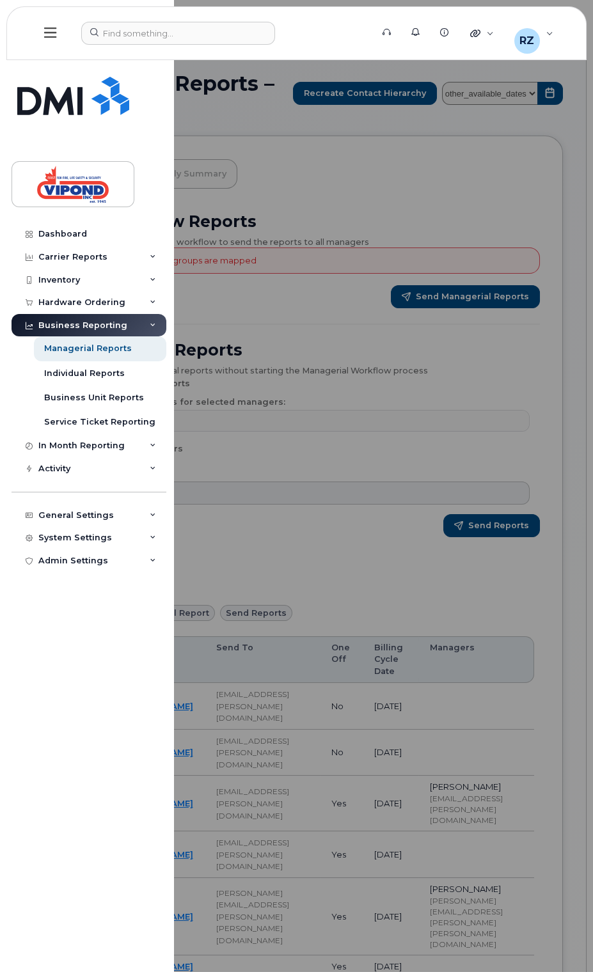
click at [363, 164] on div at bounding box center [296, 486] width 593 height 972
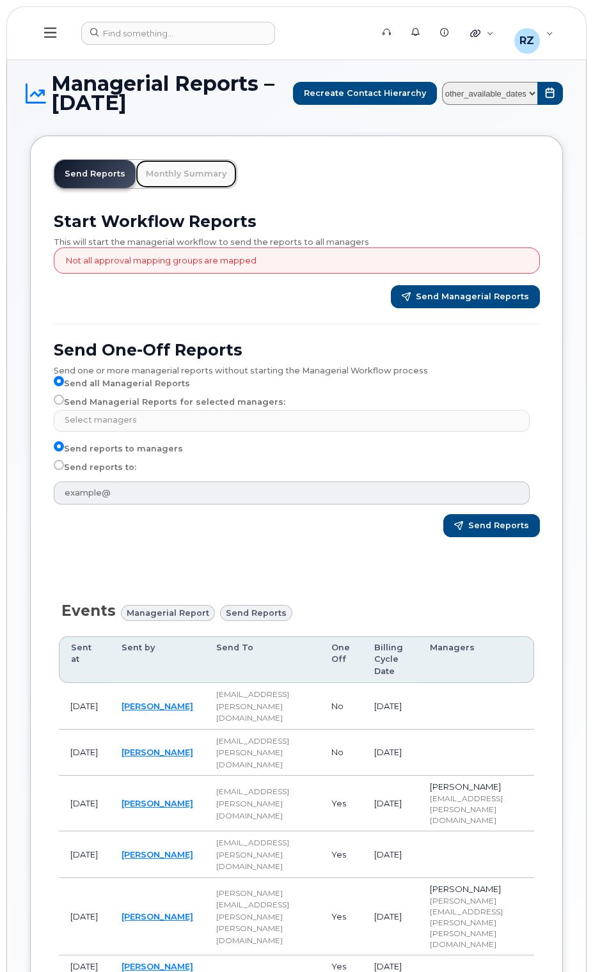
click at [208, 175] on link "Monthly Summary" at bounding box center [186, 174] width 101 height 28
click at [156, 189] on div "Send Reports Monthly Summary Start Workflow Reports This will start the manager…" at bounding box center [296, 630] width 533 height 989
click at [177, 164] on link "Monthly Summary" at bounding box center [186, 174] width 101 height 28
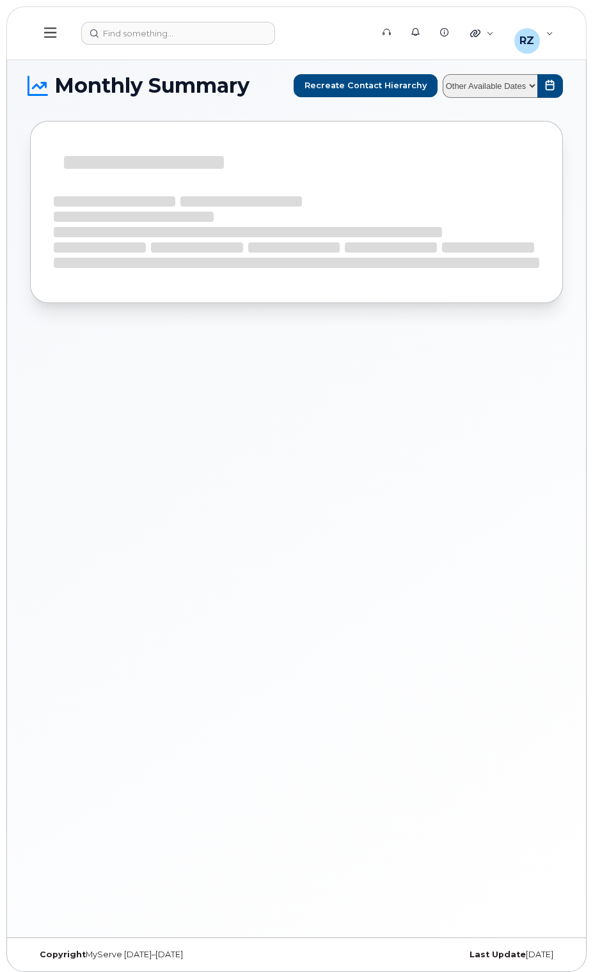
select select
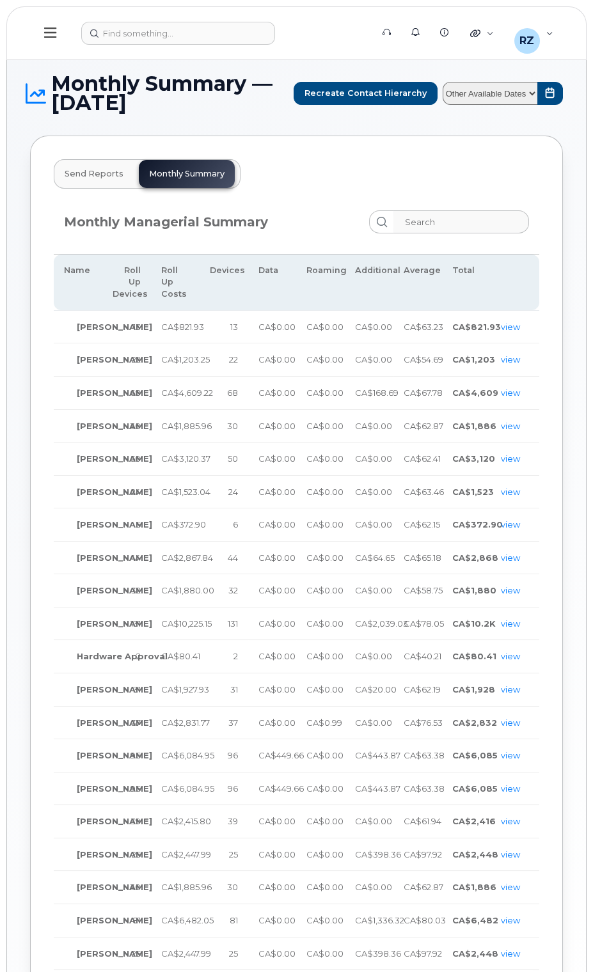
click at [385, 150] on div "Send Reports Monthly Summary Monthly Managerial Summary Name Roll Up Devices Ro…" at bounding box center [296, 587] width 533 height 902
click at [490, 95] on select "Other Available Dates August July June May April March February January Decembe…" at bounding box center [489, 94] width 95 height 24
click at [369, 180] on div "Send Reports Monthly Summary Monthly Managerial Summary Name Roll Up Devices Ro…" at bounding box center [296, 587] width 533 height 902
click at [551, 100] on button "submit" at bounding box center [550, 94] width 26 height 24
click at [361, 142] on div "Send Reports Monthly Summary Monthly Managerial Summary Name Roll Up Devices Ro…" at bounding box center [296, 587] width 533 height 902
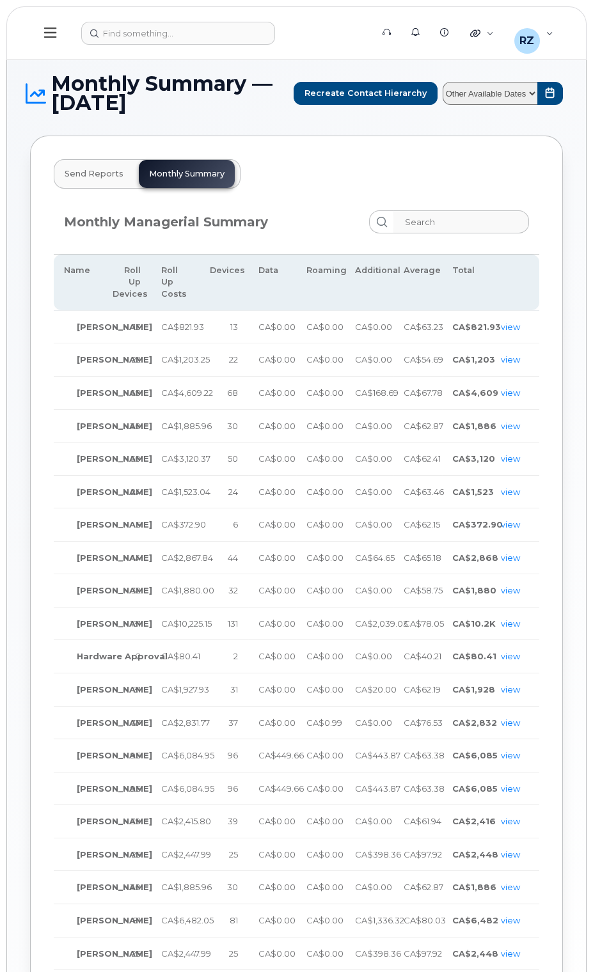
click at [54, 31] on icon at bounding box center [50, 33] width 12 height 14
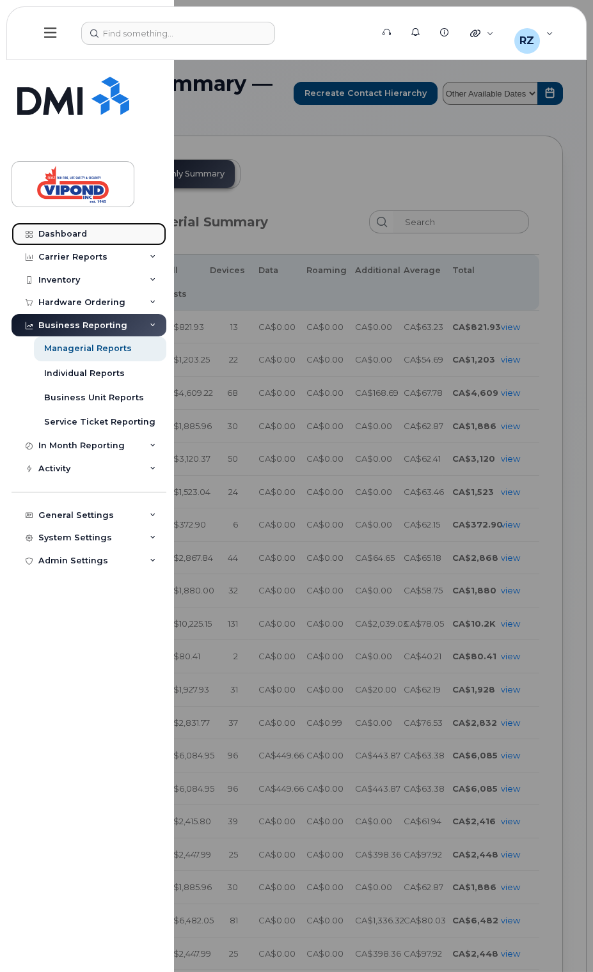
click at [81, 231] on div "Dashboard" at bounding box center [62, 234] width 49 height 10
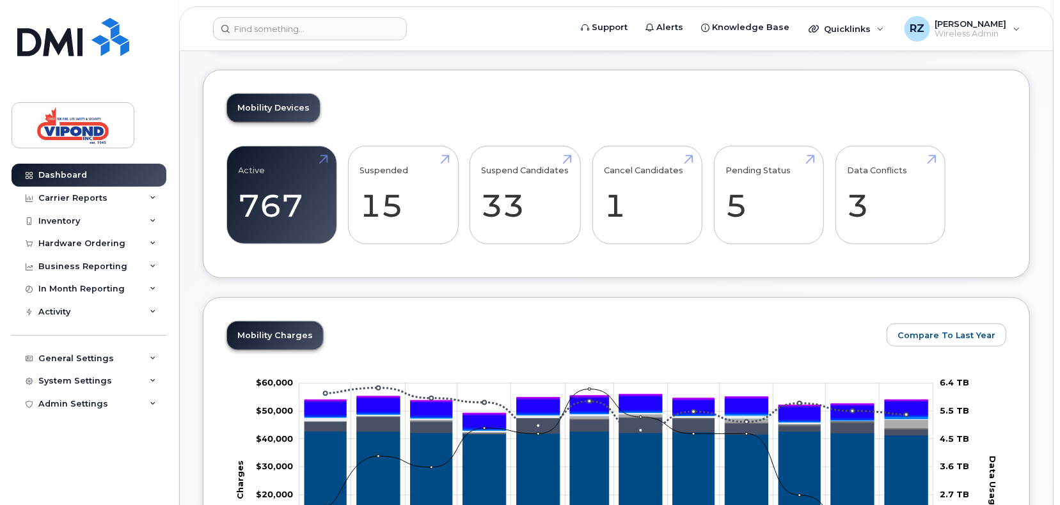
scroll to position [426, 0]
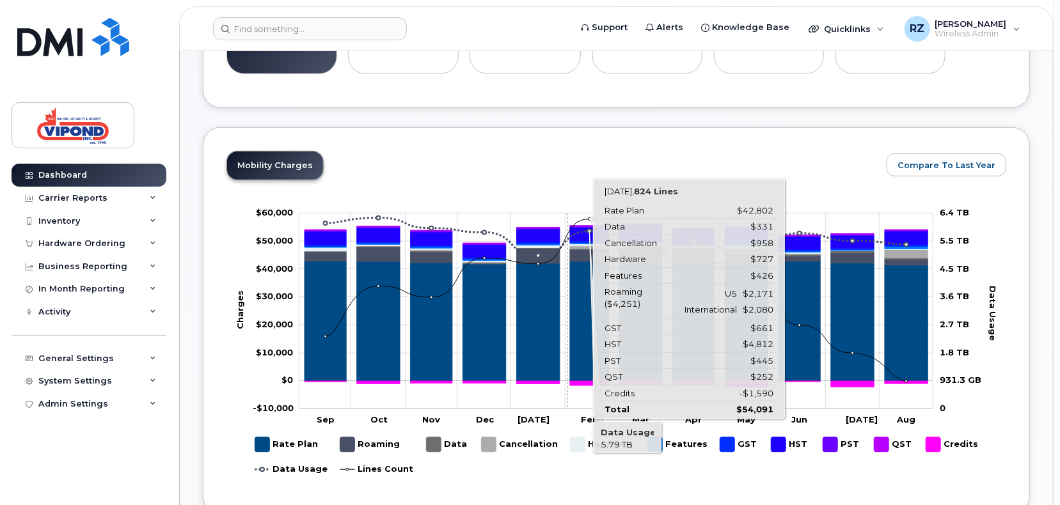
click at [575, 192] on div "Mobility Charges Compare To Last Year Zoom Out Charges -$10,000 -$30,000 -$20,0…" at bounding box center [615, 321] width 779 height 340
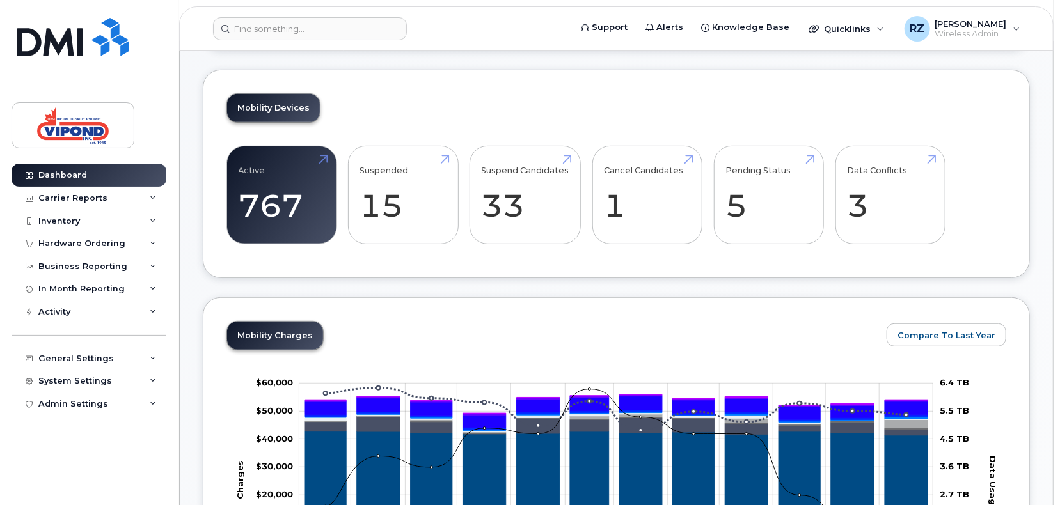
scroll to position [0, 0]
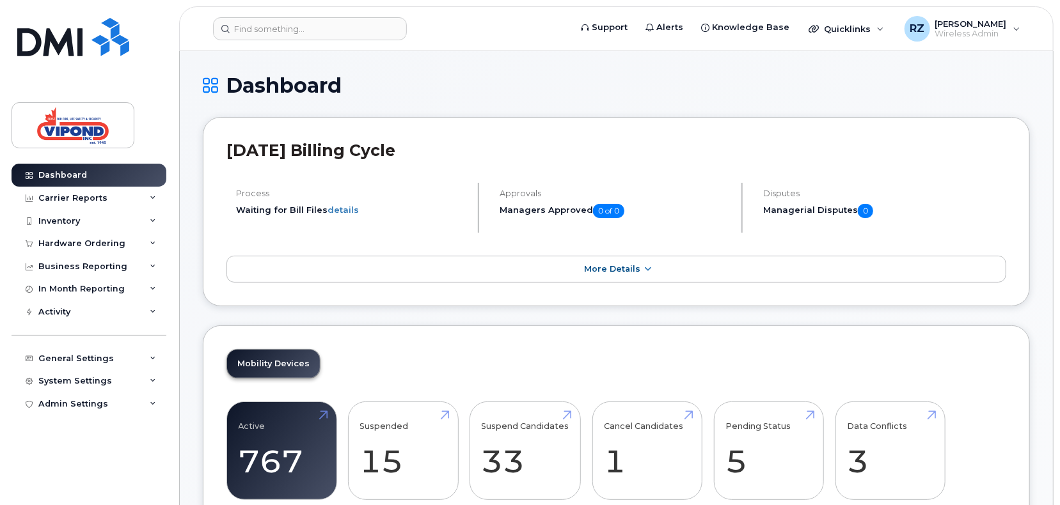
click at [592, 84] on h1 "Dashboard" at bounding box center [616, 85] width 827 height 22
click at [592, 32] on span "Wireless Admin" at bounding box center [971, 34] width 72 height 10
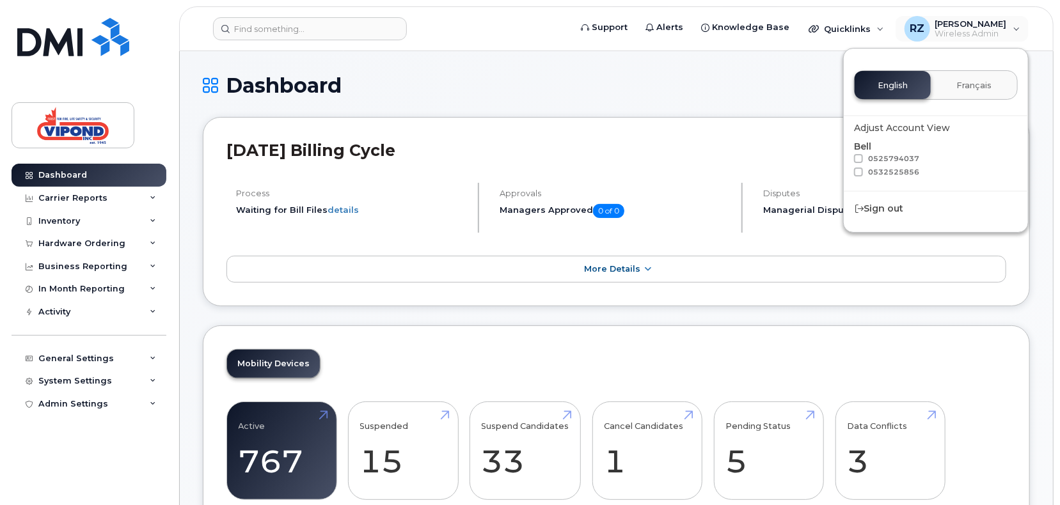
click at [592, 163] on label "0525794037" at bounding box center [886, 158] width 65 height 9
click at [592, 160] on input "0525794037" at bounding box center [841, 157] width 6 height 6
checkbox input "true"
click at [592, 176] on div "0532525856" at bounding box center [936, 173] width 164 height 13
click at [592, 173] on span at bounding box center [858, 172] width 9 height 9
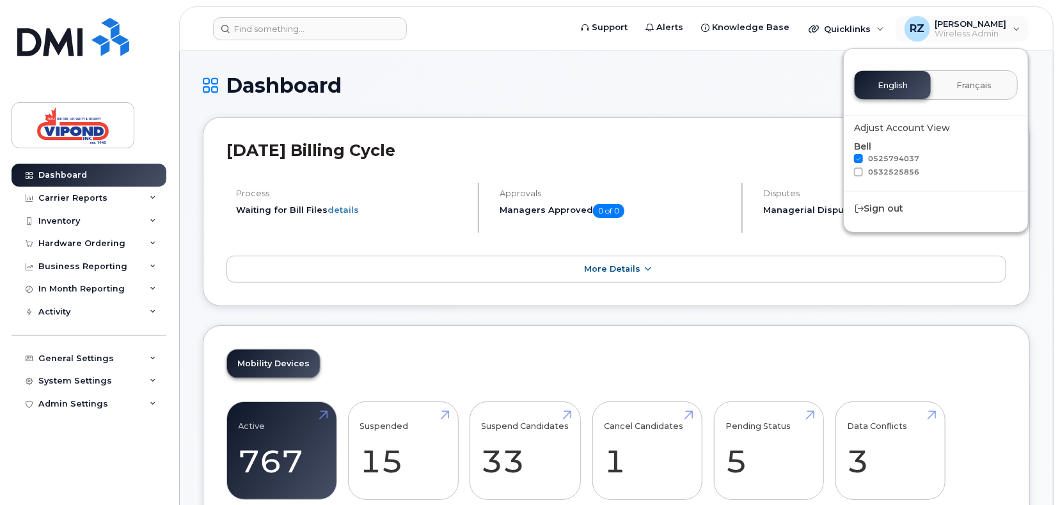
click at [592, 173] on input "0532525856" at bounding box center [841, 171] width 6 height 6
checkbox input "true"
click at [592, 95] on h1 "Dashboard" at bounding box center [616, 85] width 827 height 22
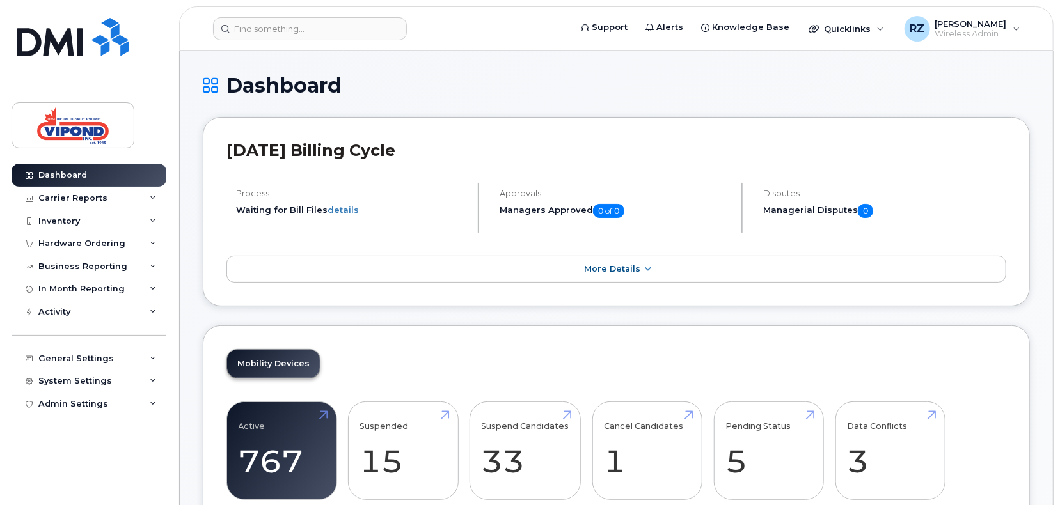
click at [592, 95] on h1 "Dashboard" at bounding box center [616, 85] width 827 height 22
click at [592, 16] on div "RZ Ricardo Zuniga Wireless Admin" at bounding box center [962, 29] width 134 height 26
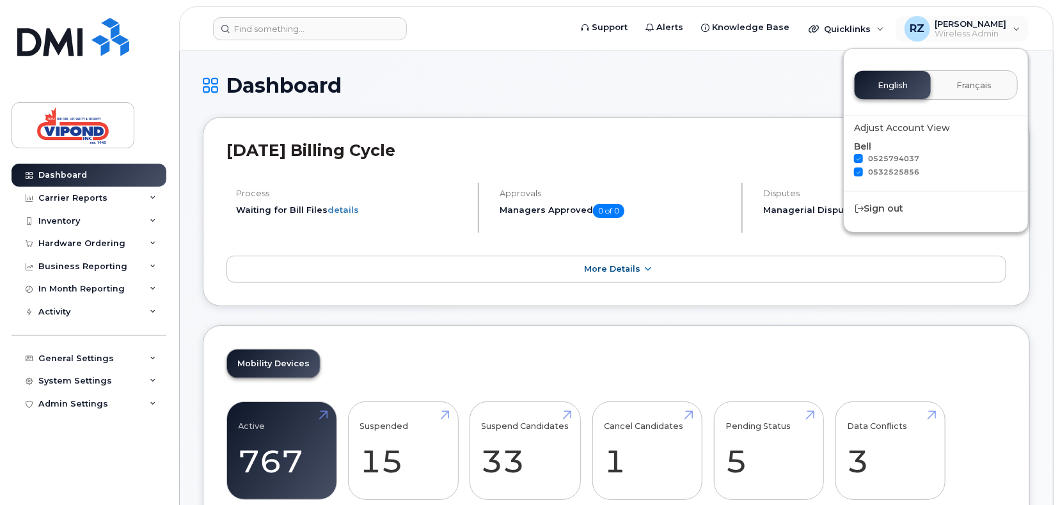
click at [592, 128] on div "Adjust Account View" at bounding box center [936, 127] width 164 height 13
click at [592, 74] on h1 "Dashboard" at bounding box center [616, 85] width 827 height 22
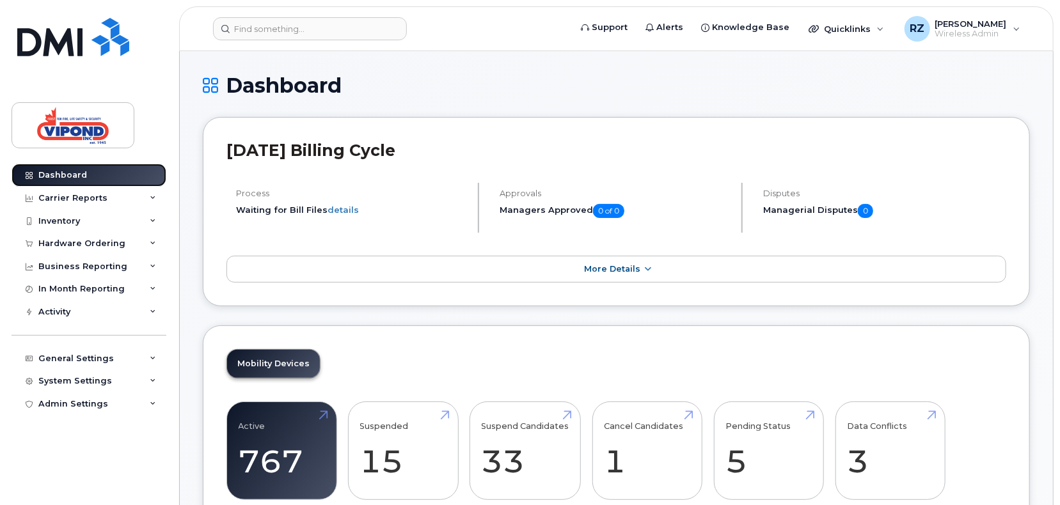
click at [53, 170] on div "Dashboard" at bounding box center [62, 175] width 49 height 10
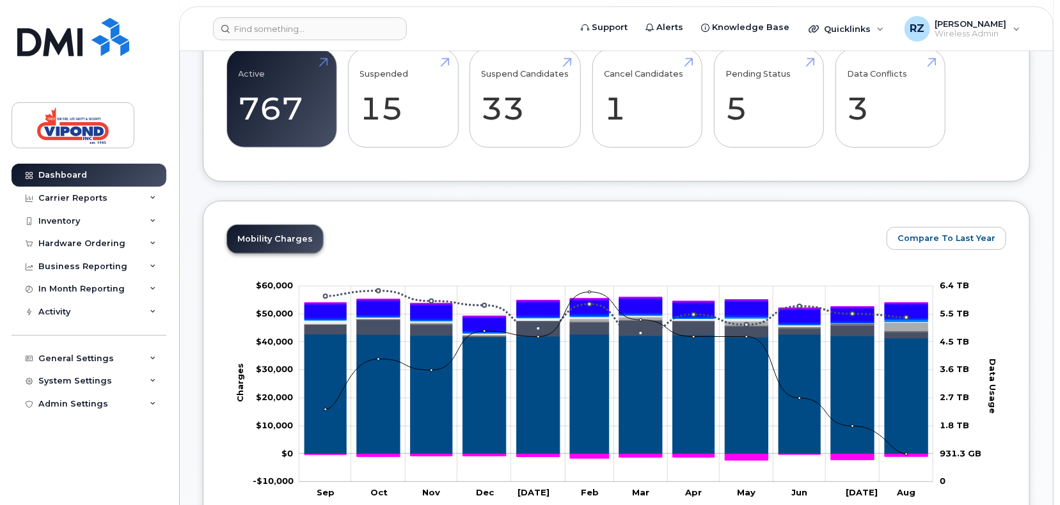
scroll to position [85, 0]
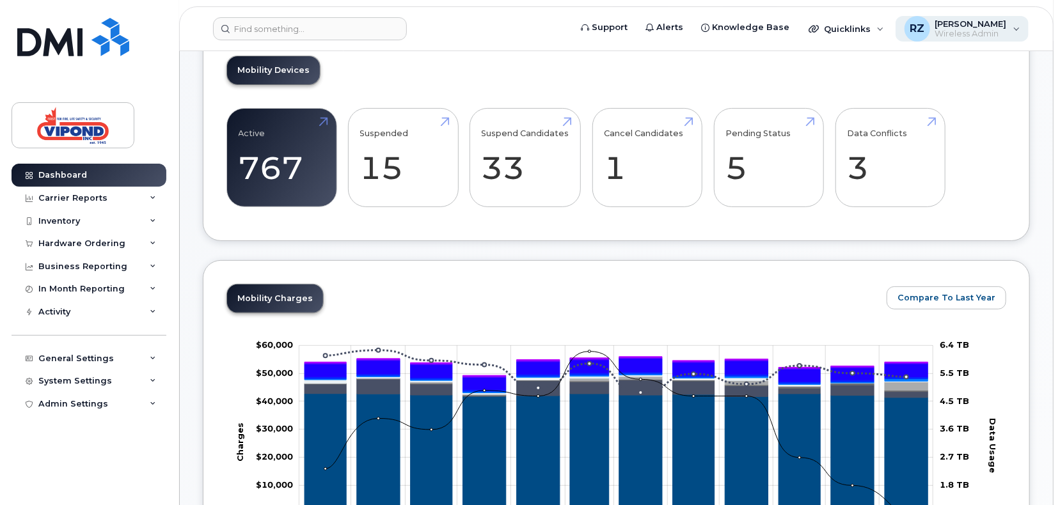
click at [966, 29] on span "Wireless Admin" at bounding box center [971, 34] width 72 height 10
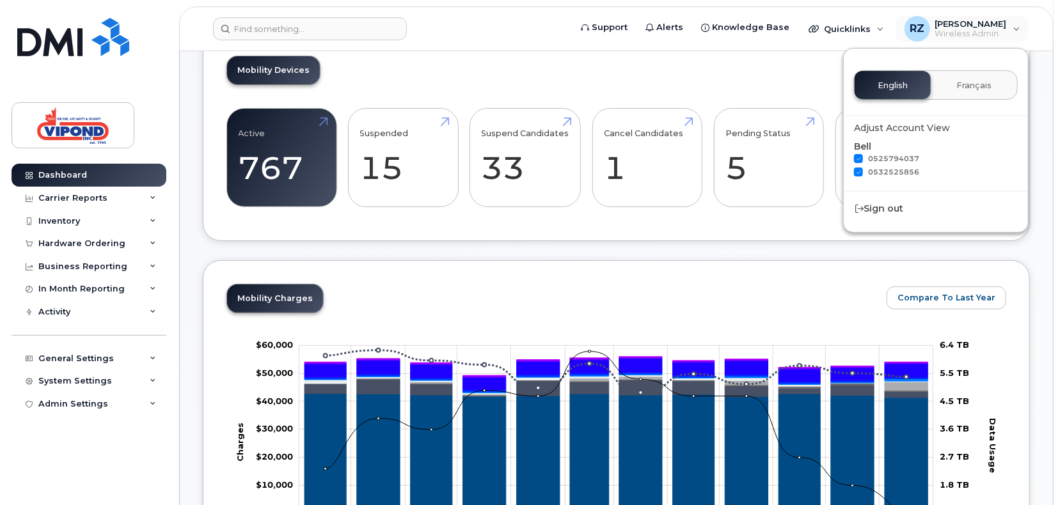
click at [724, 78] on div "Mobility Devices Active 767 6% Suspended 15 67% Suspend Candidates 33 Cancel Ca…" at bounding box center [616, 136] width 827 height 209
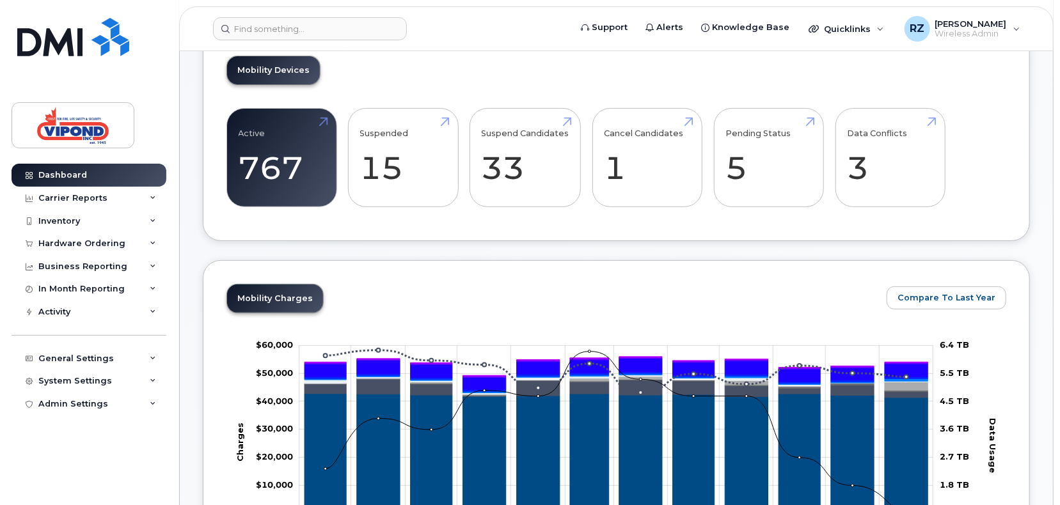
scroll to position [256, 0]
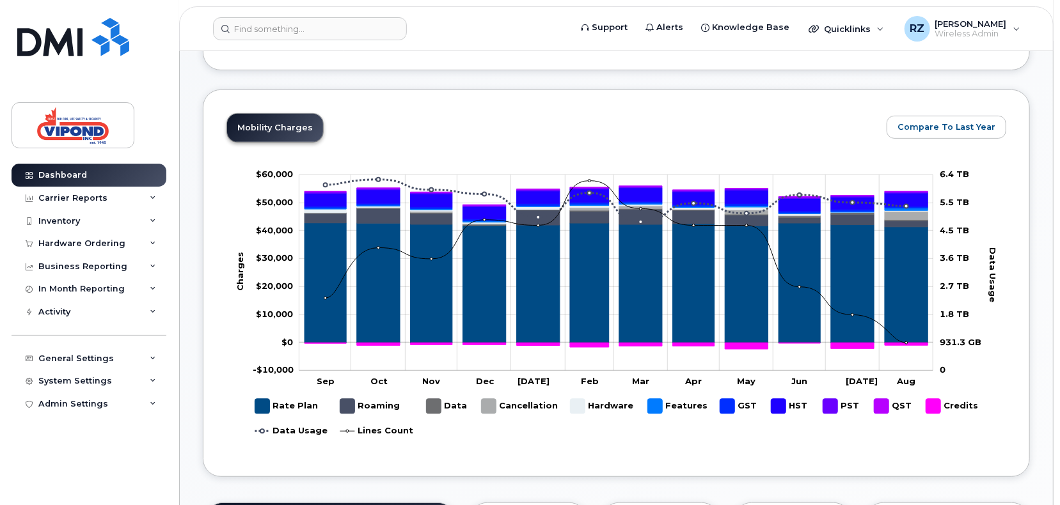
click at [443, 134] on div "Mobility Charges Compare To Last Year Zoom Out Charges -$10,000 -$30,000 -$20,0…" at bounding box center [615, 283] width 779 height 340
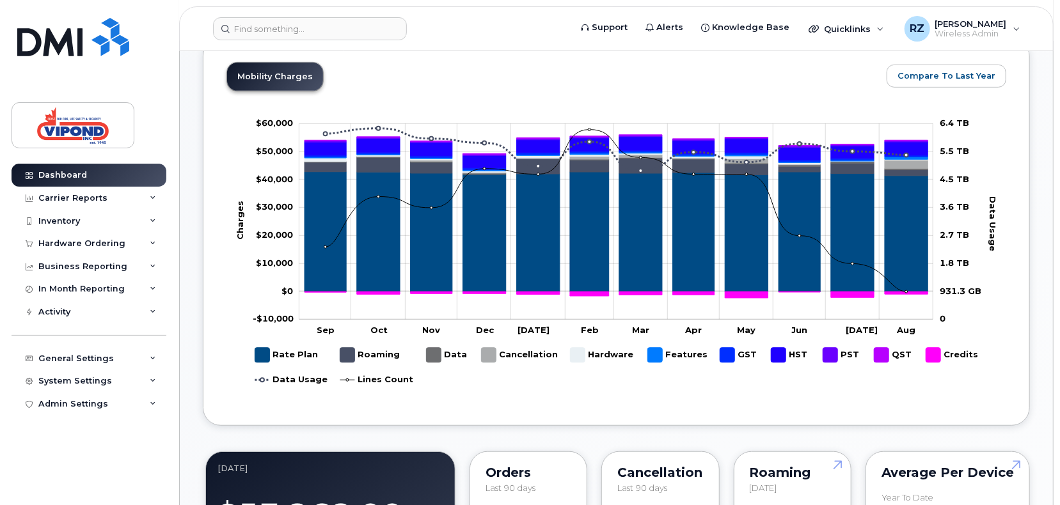
scroll to position [341, 0]
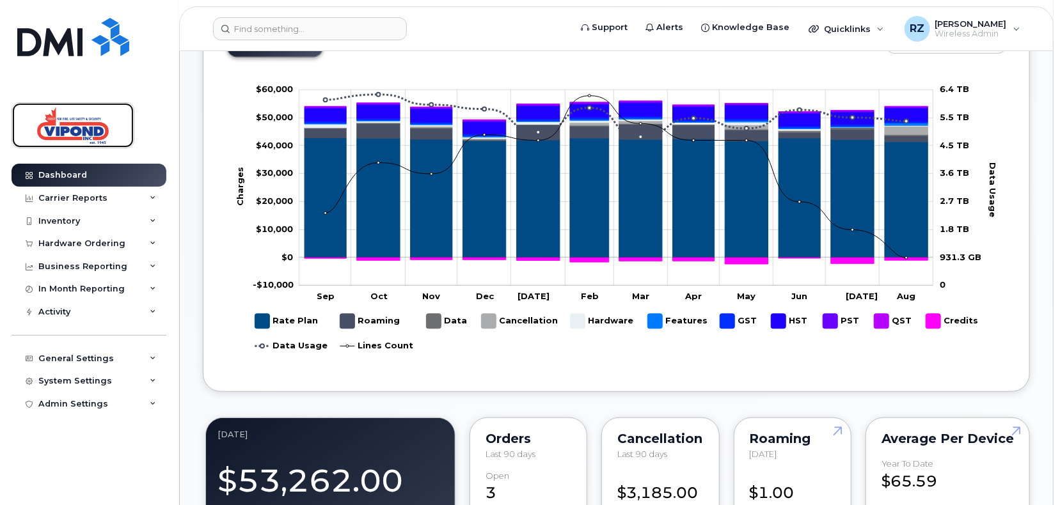
click at [70, 124] on img at bounding box center [73, 125] width 98 height 37
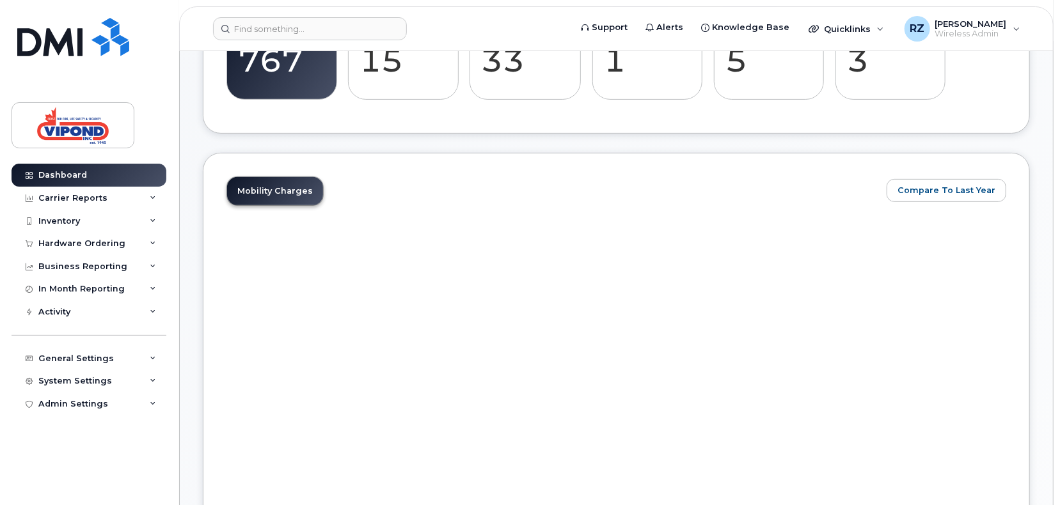
scroll to position [256, 0]
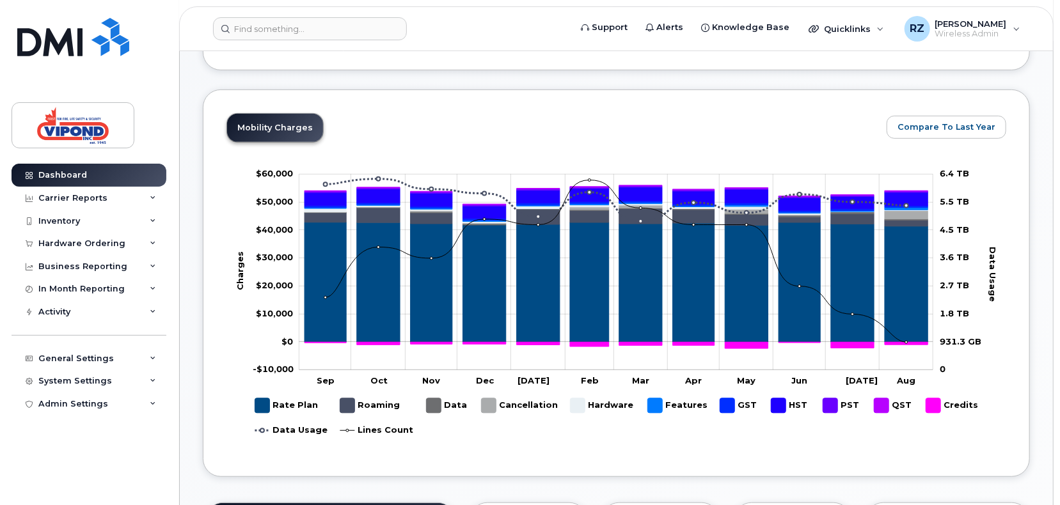
click at [491, 100] on div "Mobility Charges Compare To Last Year Zoom Out Charges -$10,000 -$30,000 -$20,0…" at bounding box center [616, 283] width 827 height 387
